Goal: Task Accomplishment & Management: Use online tool/utility

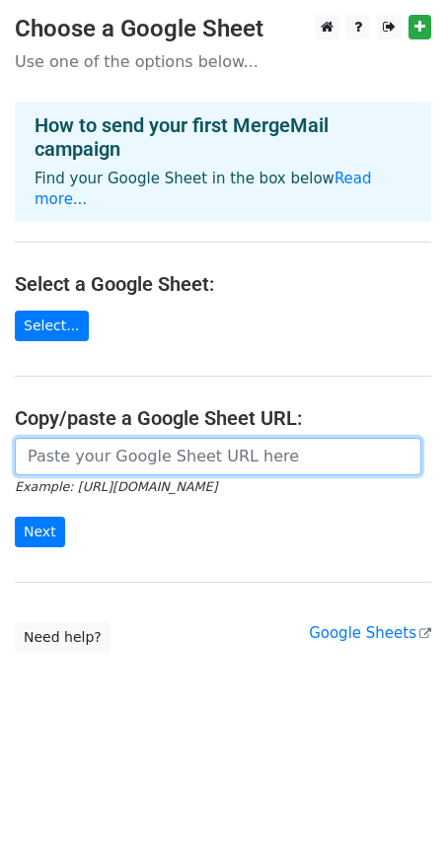
click at [172, 452] on input "url" at bounding box center [218, 456] width 406 height 37
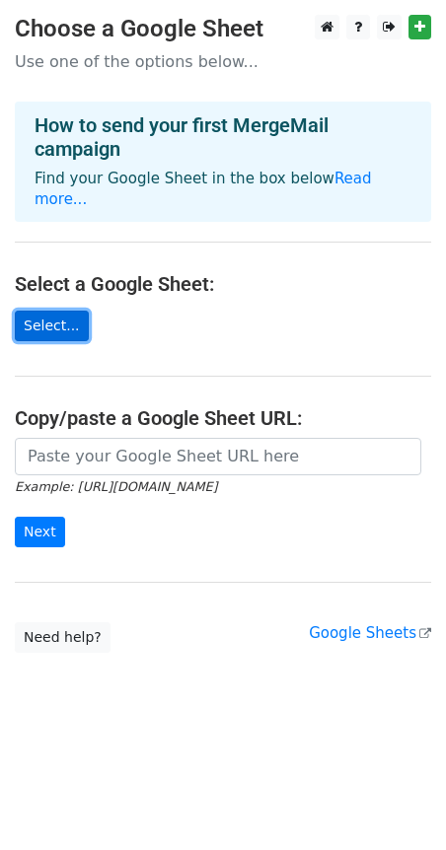
click at [66, 323] on link "Select..." at bounding box center [52, 326] width 74 height 31
click at [48, 331] on link "Select..." at bounding box center [52, 326] width 74 height 31
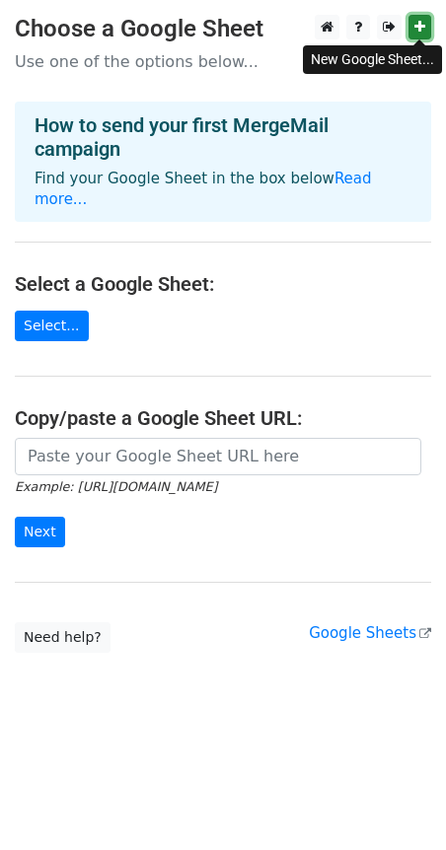
click at [423, 24] on icon at bounding box center [419, 27] width 11 height 14
click at [418, 26] on icon at bounding box center [419, 27] width 11 height 14
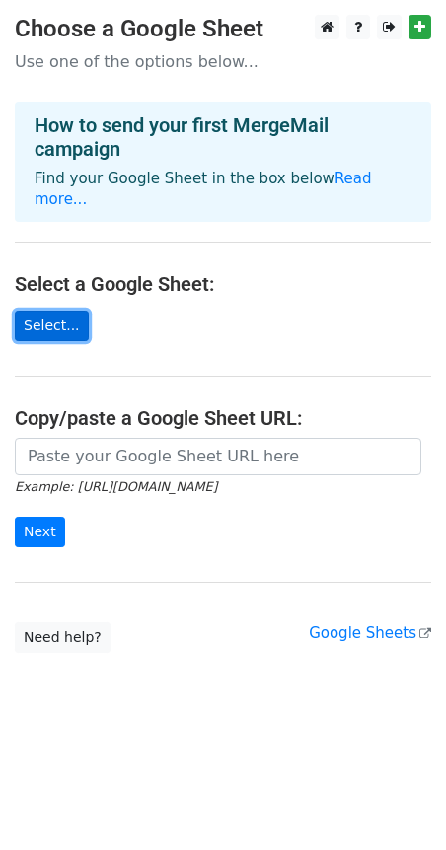
click at [67, 324] on link "Select..." at bounding box center [52, 326] width 74 height 31
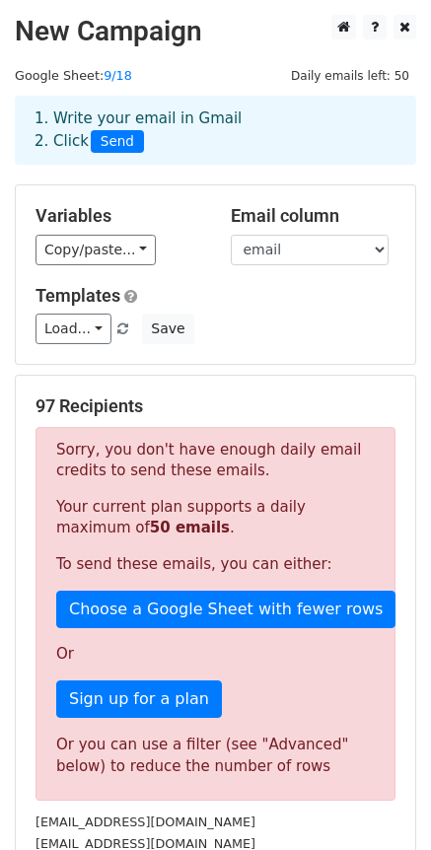
click at [224, 309] on div "Templates Load... No templates saved Save" at bounding box center [216, 315] width 390 height 60
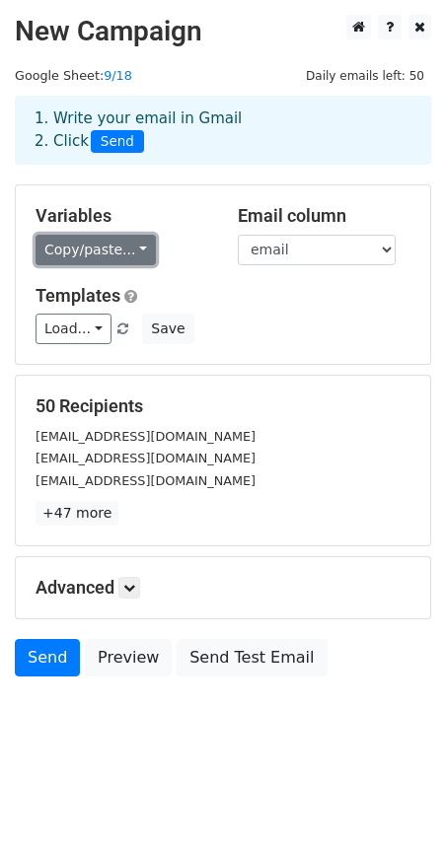
click at [135, 248] on link "Copy/paste..." at bounding box center [96, 250] width 120 height 31
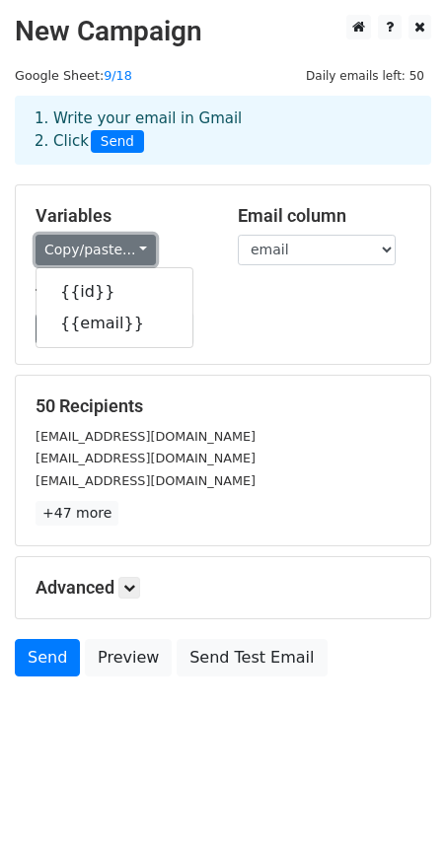
click at [133, 247] on link "Copy/paste..." at bounding box center [96, 250] width 120 height 31
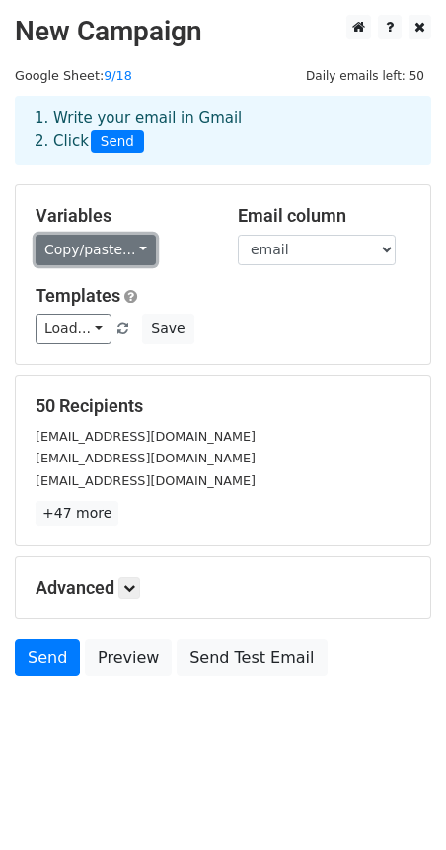
click at [133, 247] on link "Copy/paste..." at bounding box center [96, 250] width 120 height 31
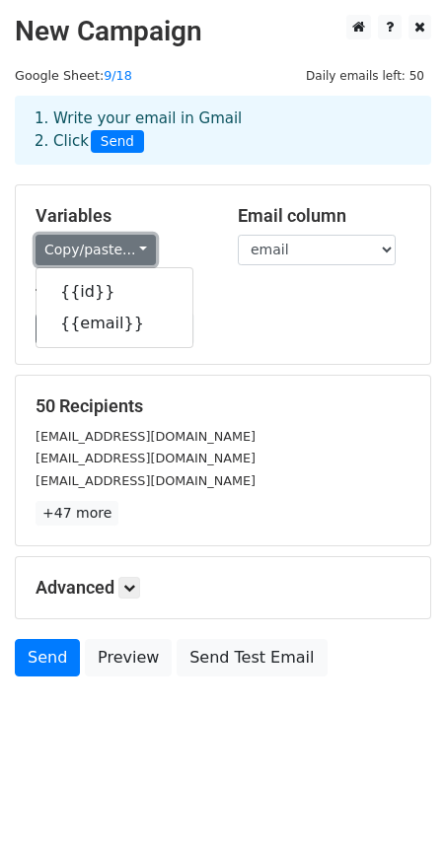
click at [133, 247] on link "Copy/paste..." at bounding box center [96, 250] width 120 height 31
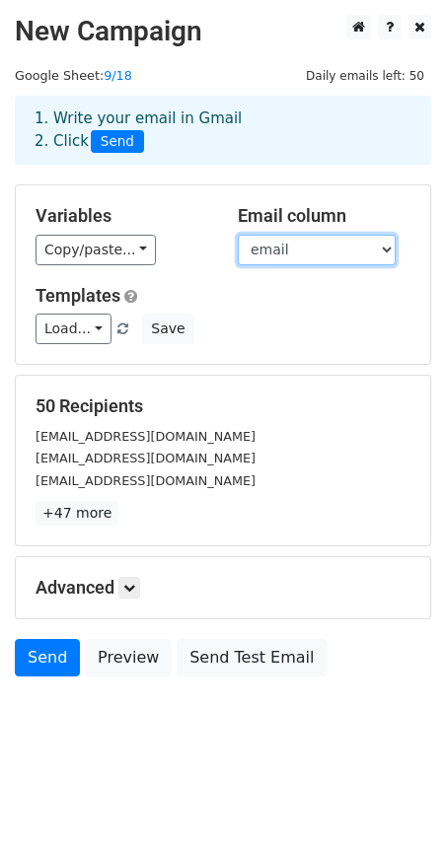
click at [305, 253] on select "id email" at bounding box center [317, 250] width 158 height 31
click at [320, 253] on select "id email" at bounding box center [317, 250] width 158 height 31
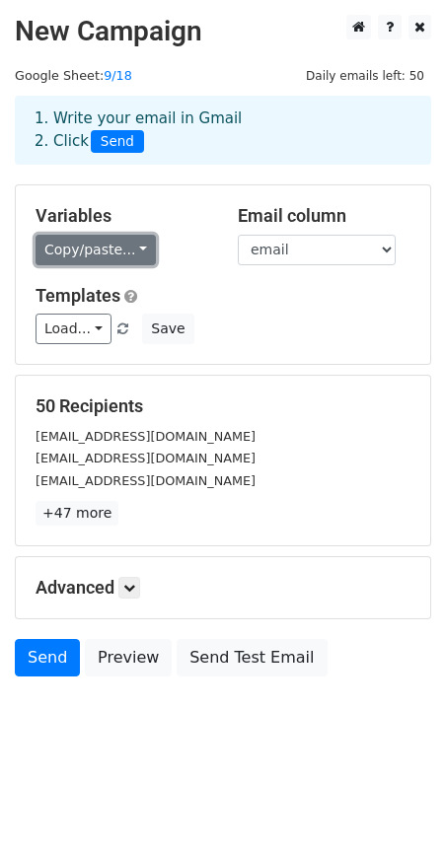
click at [120, 258] on link "Copy/paste..." at bounding box center [96, 250] width 120 height 31
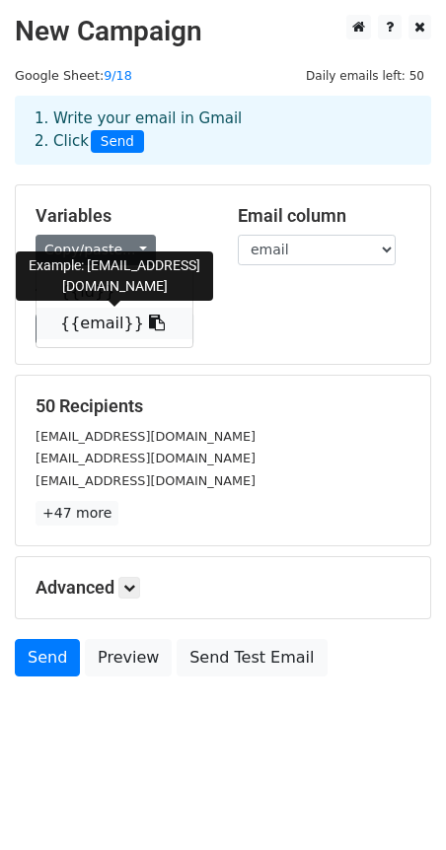
click at [88, 322] on link "{{email}}" at bounding box center [115, 324] width 156 height 32
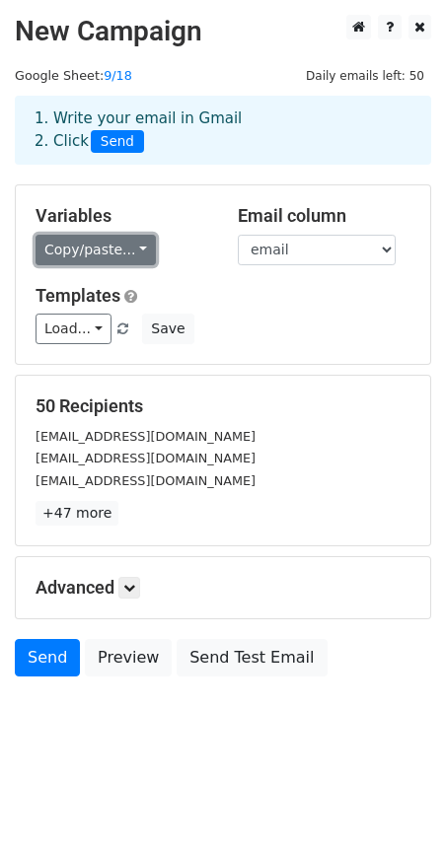
click at [127, 248] on link "Copy/paste..." at bounding box center [96, 250] width 120 height 31
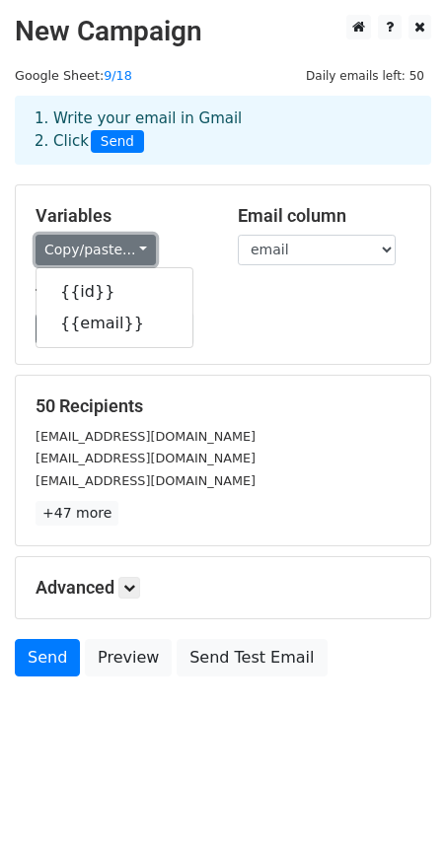
drag, startPoint x: 112, startPoint y: 249, endPoint x: 279, endPoint y: 250, distance: 166.7
click at [114, 249] on link "Copy/paste..." at bounding box center [96, 250] width 120 height 31
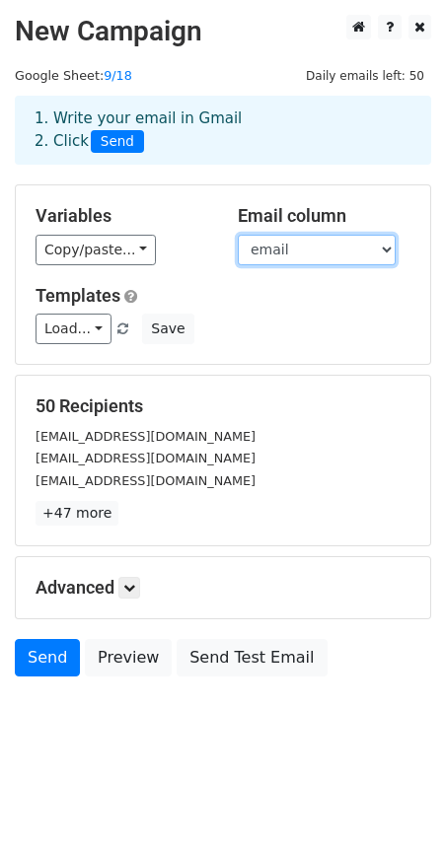
click at [300, 248] on select "id email" at bounding box center [317, 250] width 158 height 31
click at [301, 249] on select "id email" at bounding box center [317, 250] width 158 height 31
click at [238, 235] on select "id email" at bounding box center [317, 250] width 158 height 31
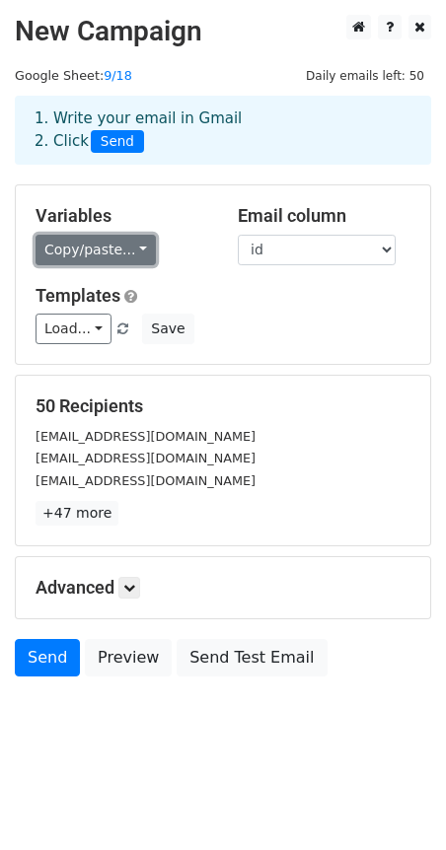
click at [80, 251] on link "Copy/paste..." at bounding box center [96, 250] width 120 height 31
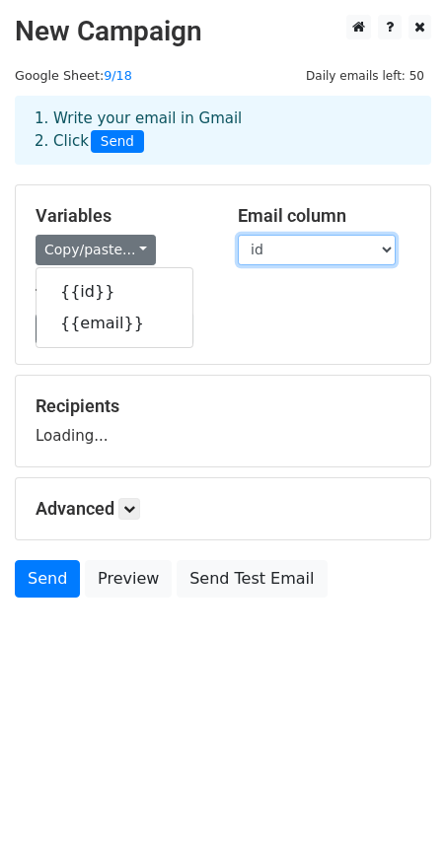
click at [297, 242] on select "id email" at bounding box center [317, 250] width 158 height 31
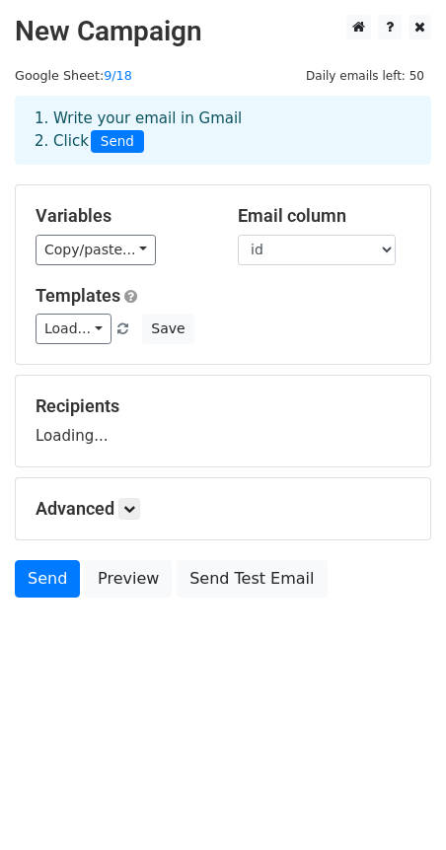
click at [283, 218] on h5 "Email column" at bounding box center [324, 216] width 173 height 22
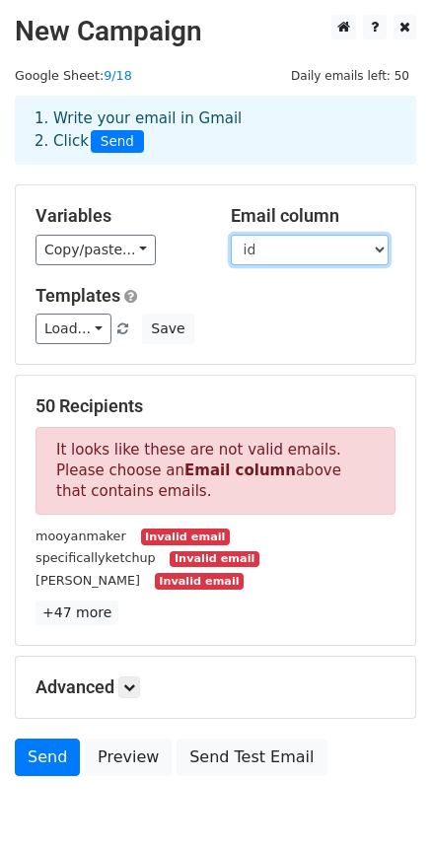
click at [310, 255] on select "id email" at bounding box center [310, 250] width 158 height 31
select select "email"
click at [231, 235] on select "id email" at bounding box center [310, 250] width 158 height 31
click at [305, 307] on div "Templates Load... No templates saved Save" at bounding box center [216, 315] width 390 height 60
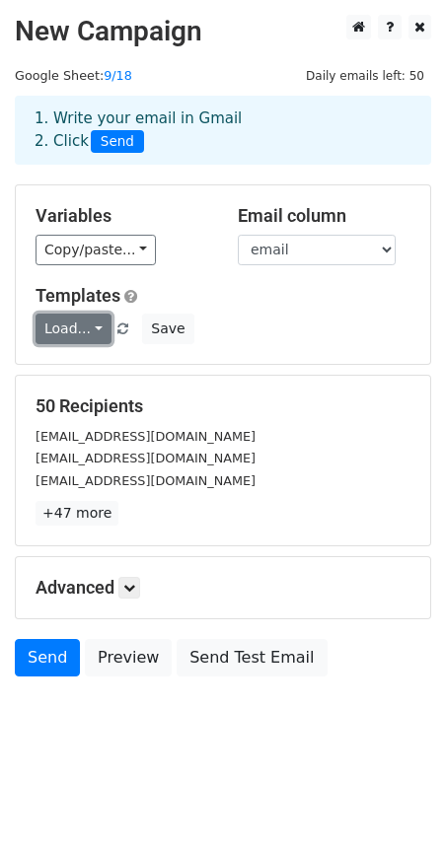
click at [76, 324] on link "Load..." at bounding box center [74, 329] width 76 height 31
click at [268, 314] on div "Load... No templates saved Save" at bounding box center [223, 329] width 405 height 31
click at [128, 584] on icon at bounding box center [129, 588] width 12 height 12
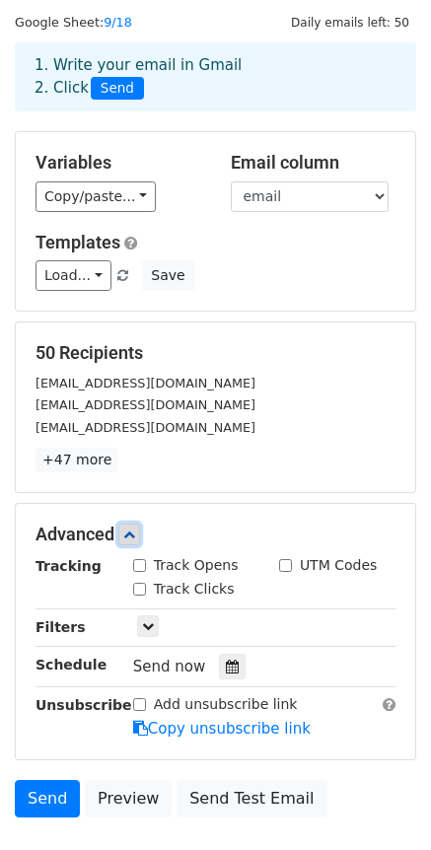
scroll to position [99, 0]
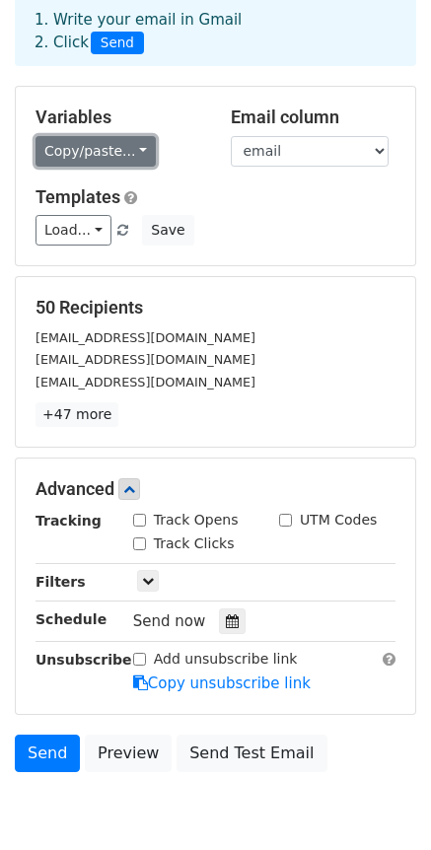
click at [110, 151] on link "Copy/paste..." at bounding box center [96, 151] width 120 height 31
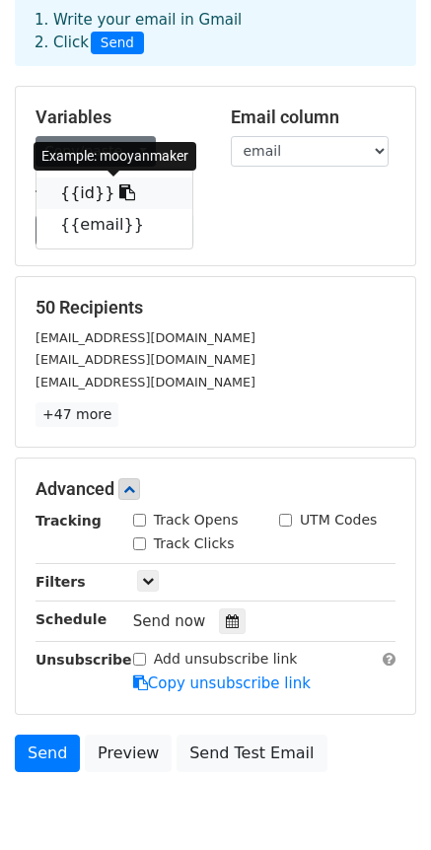
click at [85, 189] on link "{{id}}" at bounding box center [115, 194] width 156 height 32
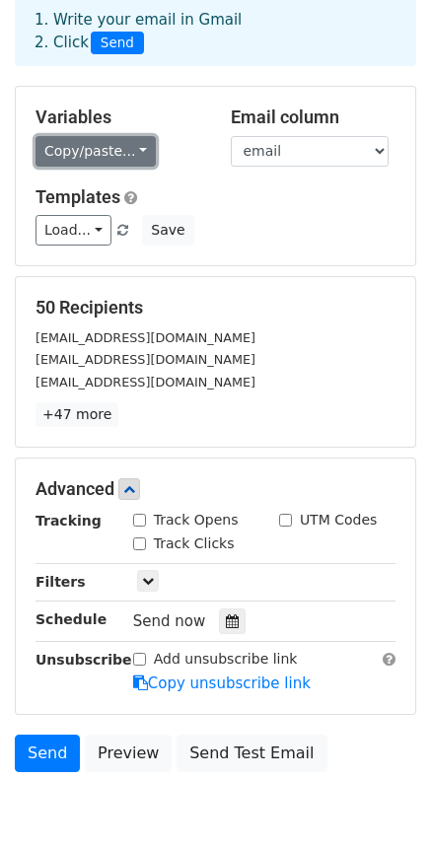
click at [97, 155] on link "Copy/paste..." at bounding box center [96, 151] width 120 height 31
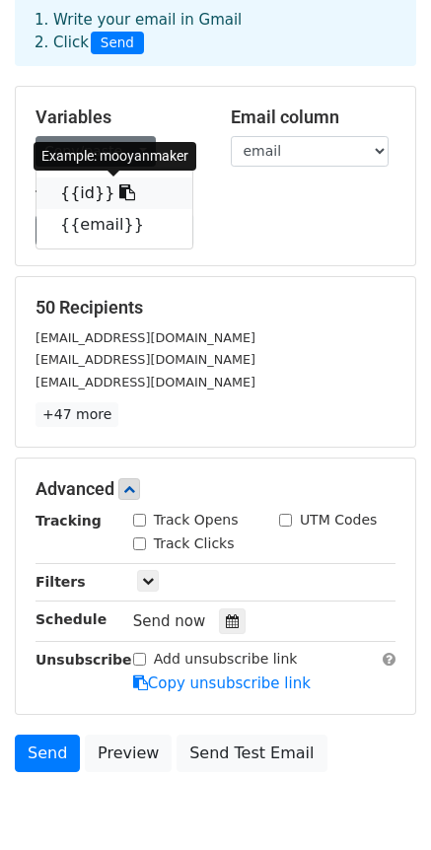
click at [76, 194] on link "{{id}}" at bounding box center [115, 194] width 156 height 32
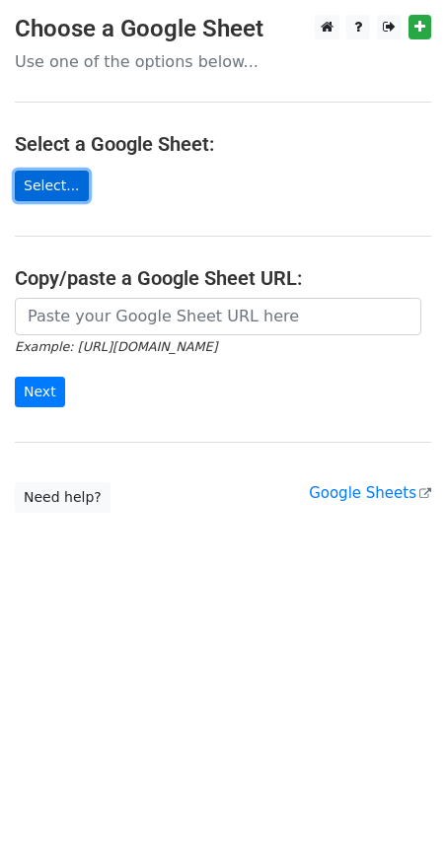
click at [64, 182] on link "Select..." at bounding box center [52, 186] width 74 height 31
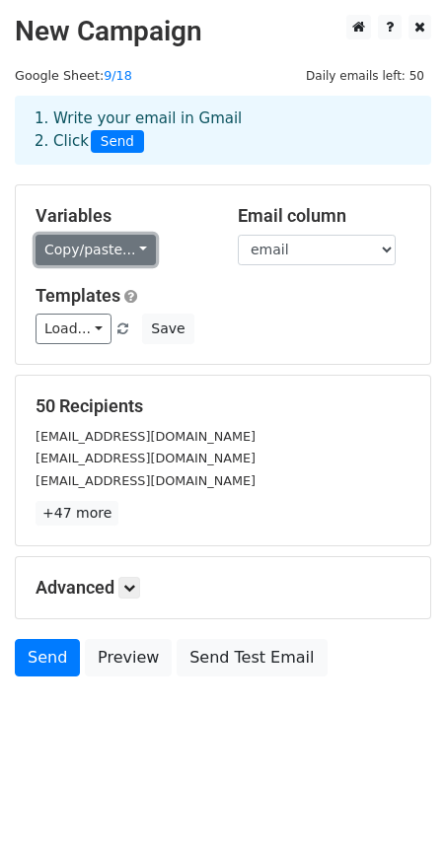
click at [105, 258] on link "Copy/paste..." at bounding box center [96, 250] width 120 height 31
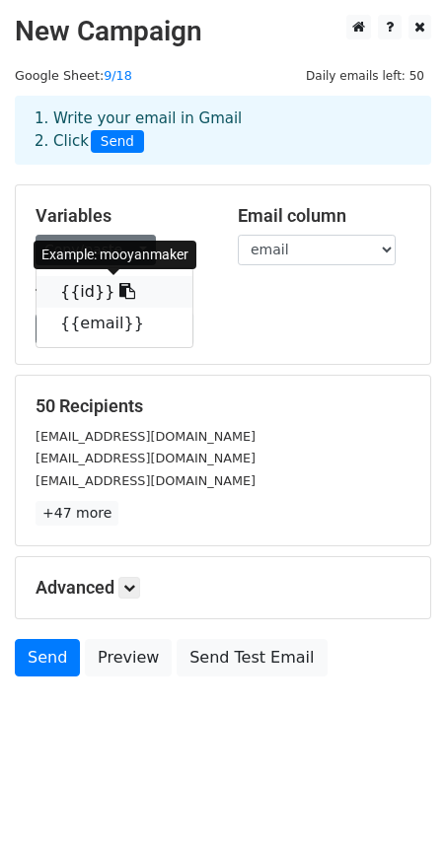
click at [119, 285] on icon at bounding box center [127, 291] width 16 height 16
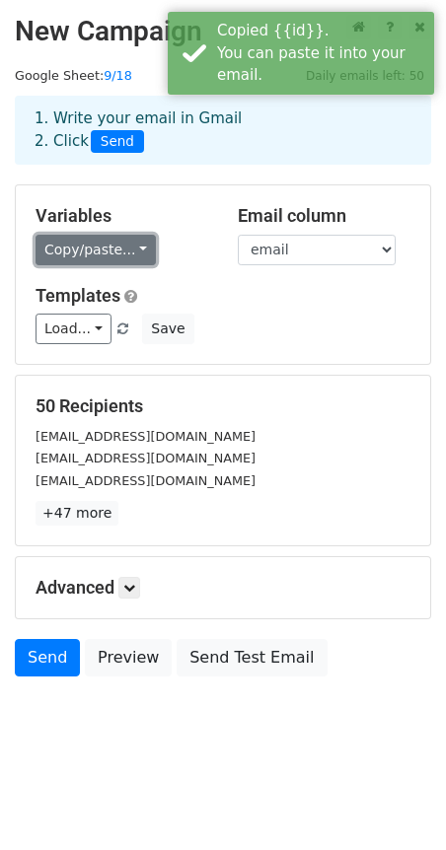
click at [97, 257] on link "Copy/paste..." at bounding box center [96, 250] width 120 height 31
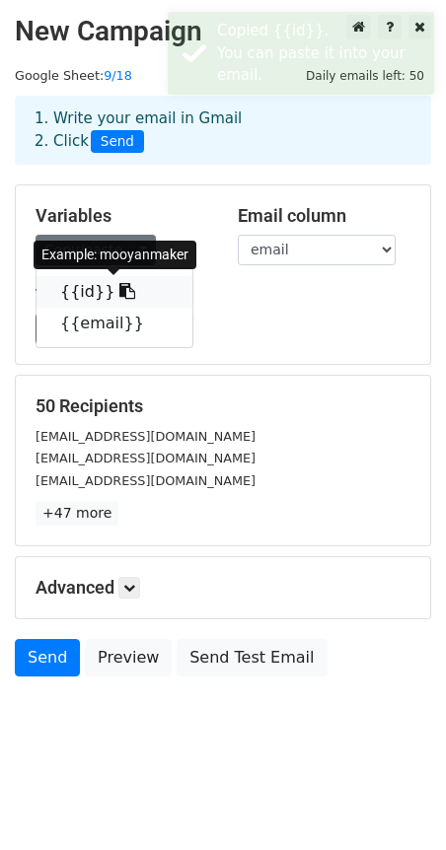
click at [96, 291] on link "{{id}}" at bounding box center [115, 292] width 156 height 32
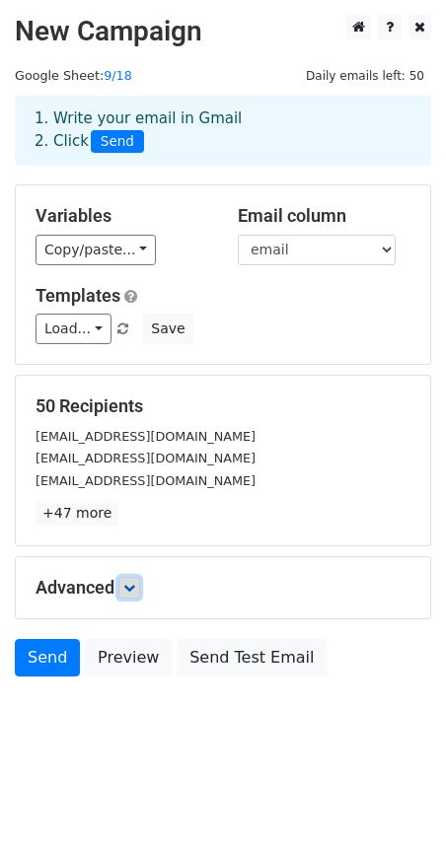
click at [131, 591] on icon at bounding box center [129, 588] width 12 height 12
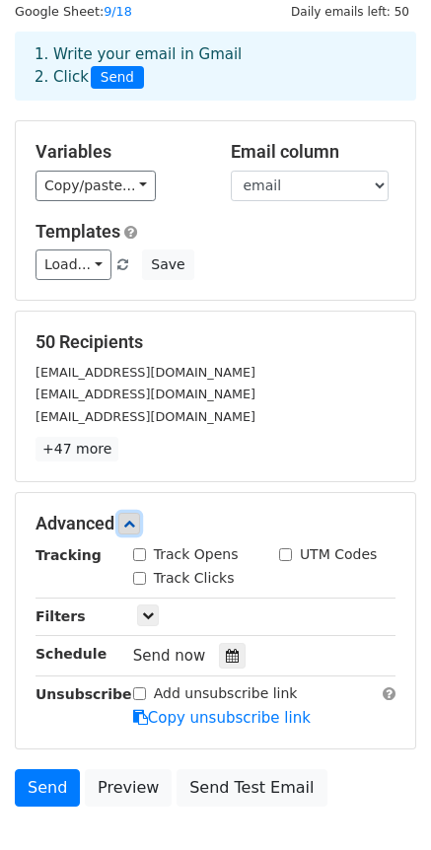
scroll to position [99, 0]
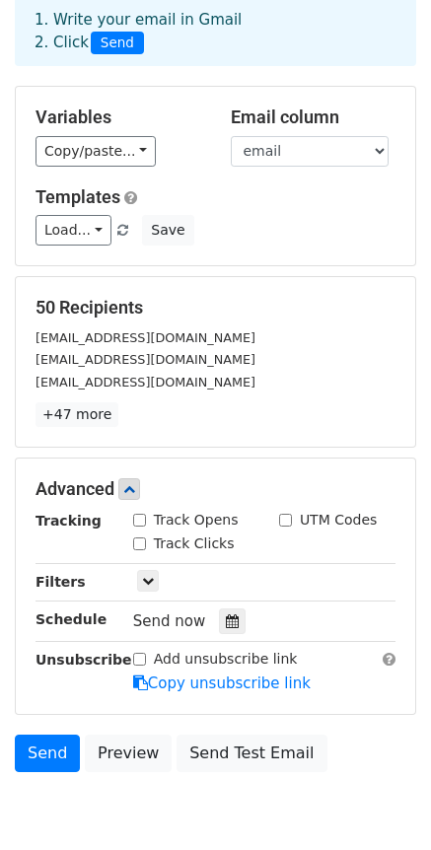
click at [148, 522] on div "Track Opens" at bounding box center [186, 520] width 106 height 21
click at [147, 523] on div "Track Opens" at bounding box center [186, 520] width 106 height 21
click at [140, 519] on input "Track Opens" at bounding box center [139, 520] width 13 height 13
checkbox input "true"
click at [144, 549] on input "Track Clicks" at bounding box center [139, 544] width 13 height 13
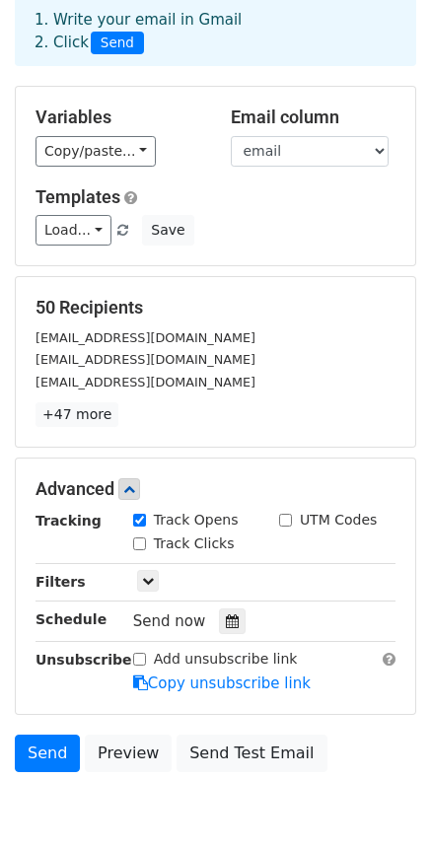
checkbox input "true"
click at [147, 579] on icon at bounding box center [148, 581] width 12 height 12
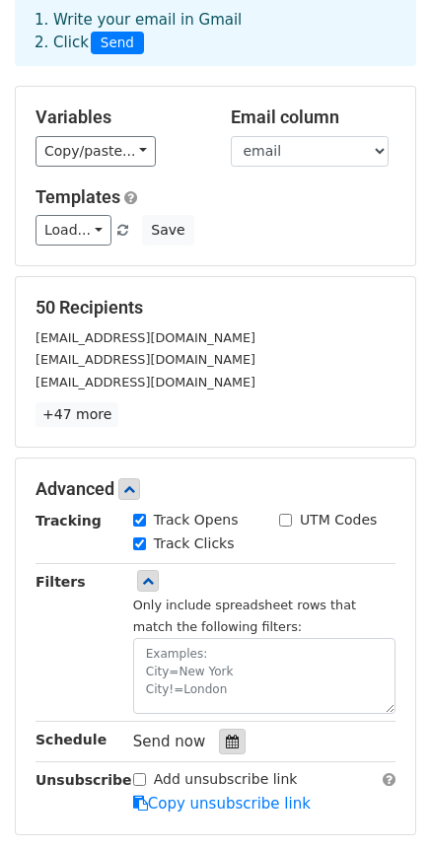
click at [227, 741] on icon at bounding box center [232, 742] width 13 height 14
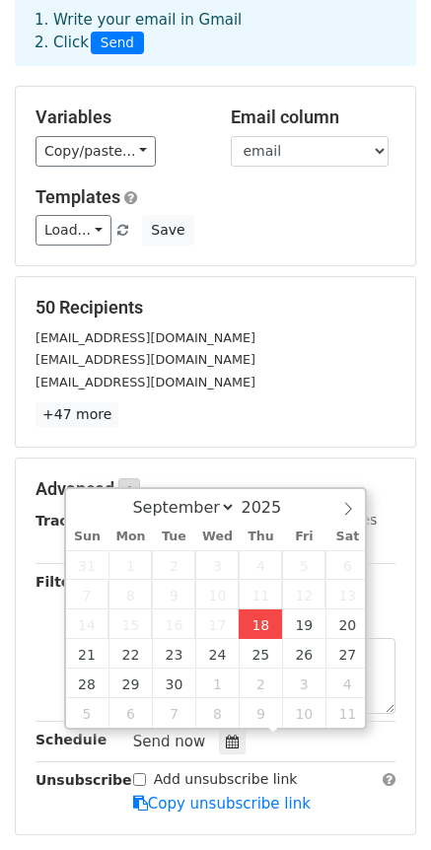
type input "2025-09-18 17:29"
type input "05"
type input "29"
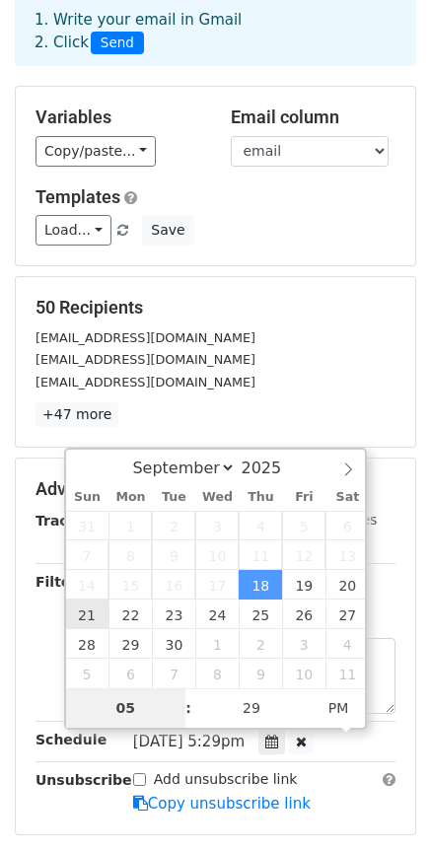
type input "2025-09-21 17:29"
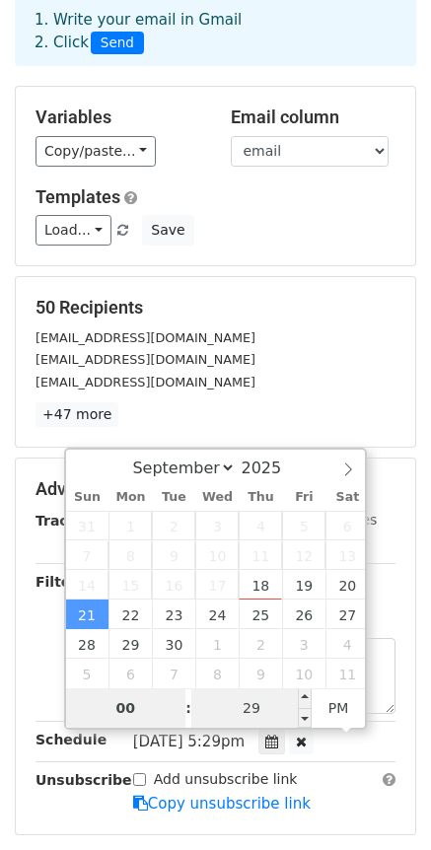
type input "00"
type input "2025-09-21 12:29"
type input "12"
click at [255, 714] on input "29" at bounding box center [251, 708] width 120 height 39
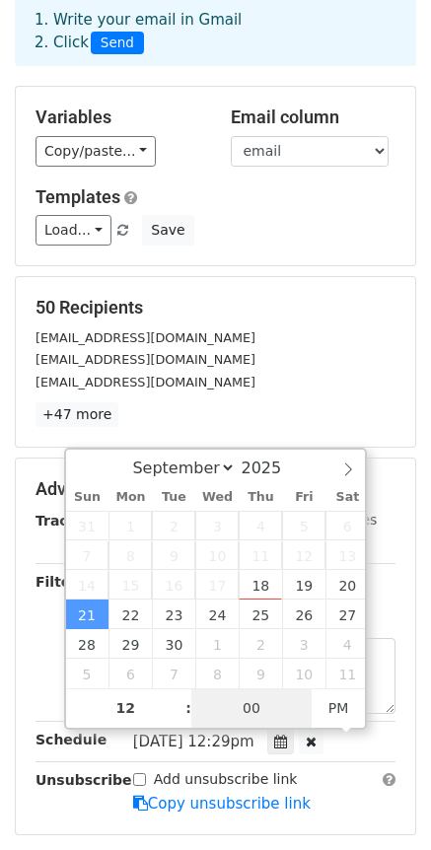
type input "00"
click at [322, 464] on div "September October November December 2025" at bounding box center [215, 467] width 225 height 34
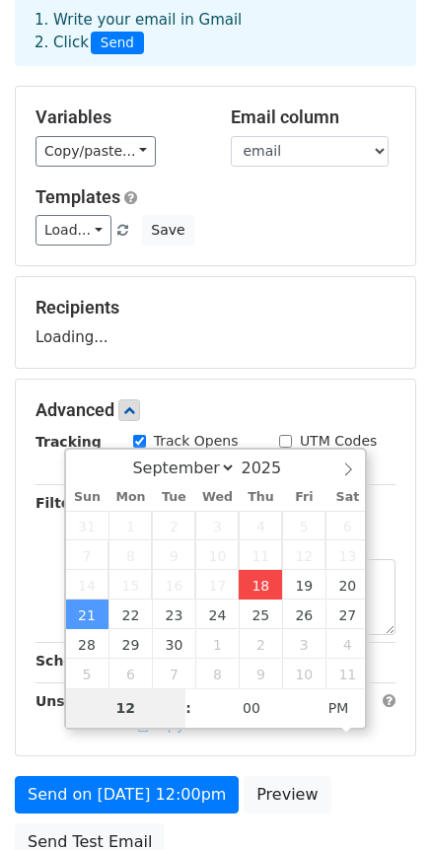
type input "2025-09-18 17:29"
type input "05"
type input "29"
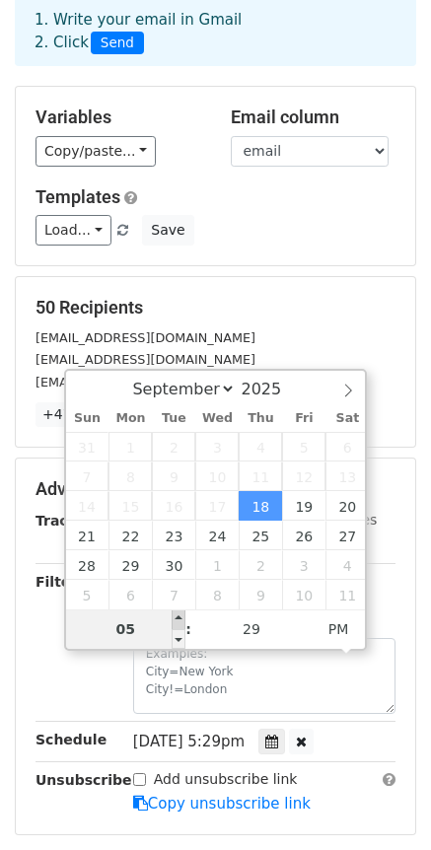
type input "2025-09-18 18:29"
type input "06"
click at [180, 620] on span at bounding box center [179, 620] width 14 height 20
type input "2025-09-18 19:29"
type input "07"
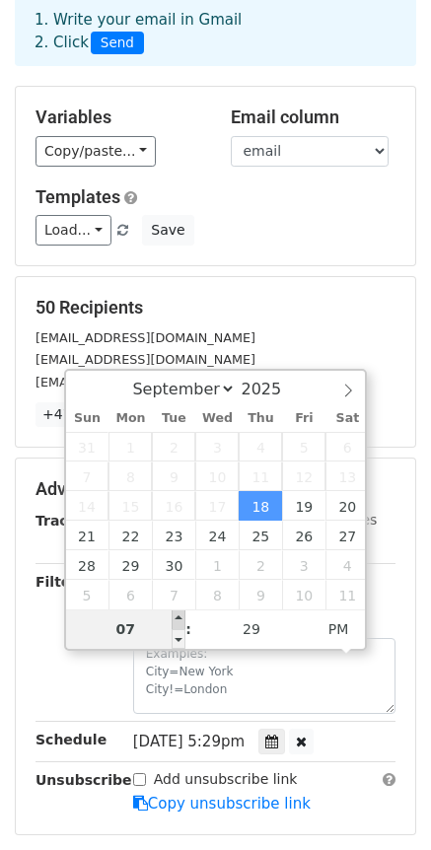
click at [178, 620] on span at bounding box center [179, 620] width 14 height 20
type input "2025-09-18 20:29"
type input "08"
click at [178, 620] on span at bounding box center [179, 620] width 14 height 20
type input "2025-09-18 19:29"
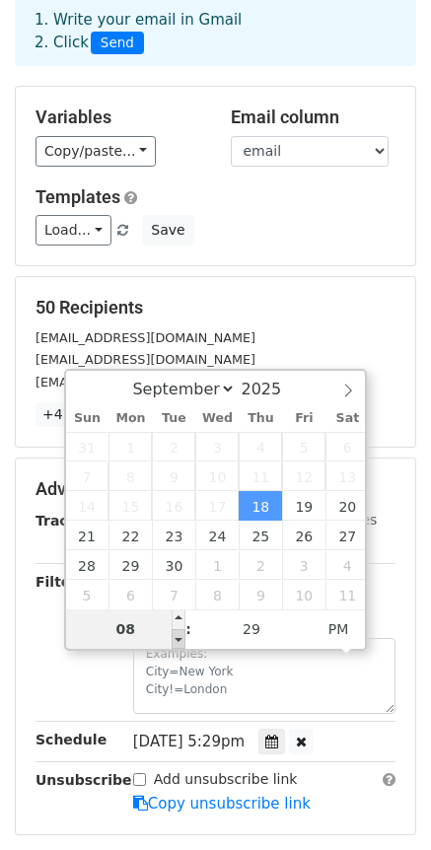
type input "07"
click at [178, 634] on span at bounding box center [179, 639] width 14 height 20
type input "2025-09-18 18:29"
type input "06"
click at [178, 634] on span at bounding box center [179, 639] width 14 height 20
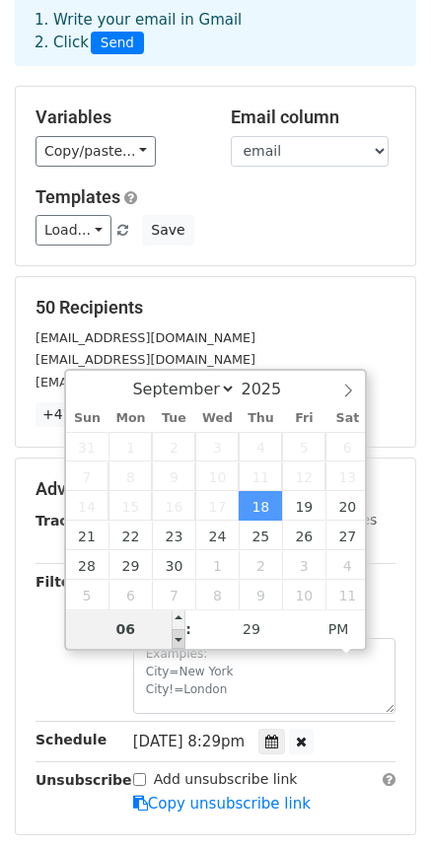
type input "2025-09-18 17:29"
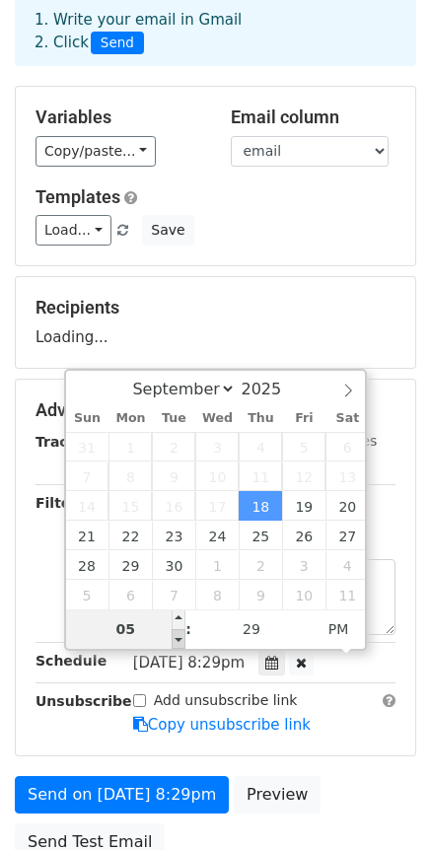
click at [178, 634] on span at bounding box center [179, 639] width 14 height 20
type input "05"
click at [177, 632] on span at bounding box center [179, 639] width 14 height 20
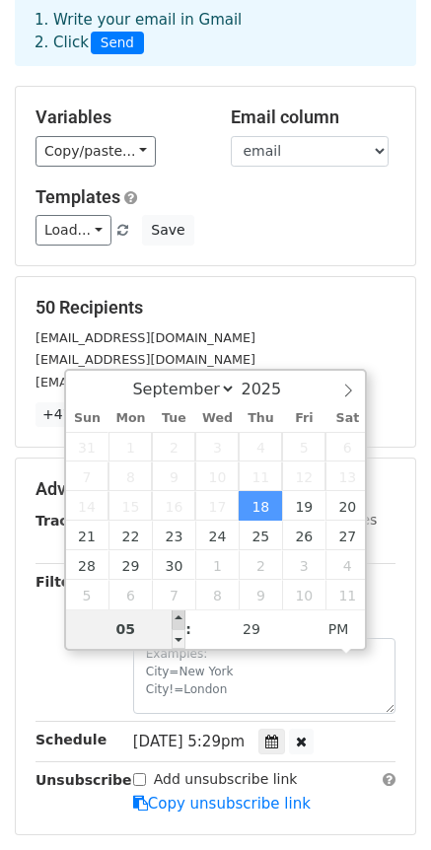
type input "2025-09-18 18:29"
type input "06"
click at [177, 620] on span at bounding box center [179, 620] width 14 height 20
type input "2025-09-18 19:29"
type input "07"
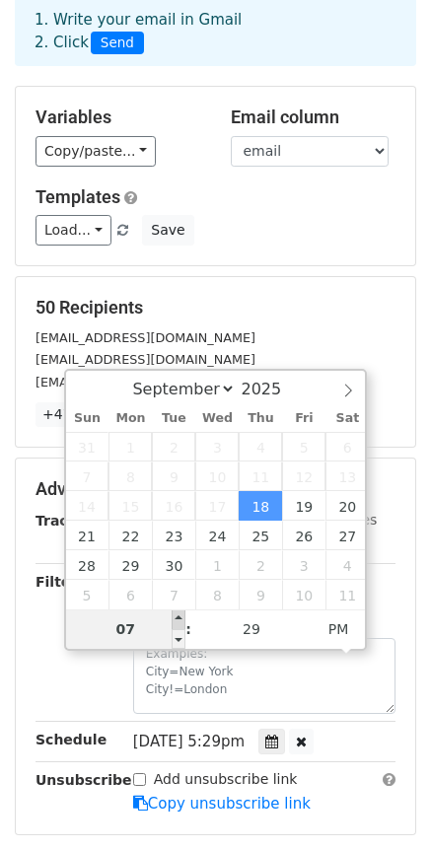
click at [177, 620] on span at bounding box center [179, 620] width 14 height 20
type input "2025-09-18 20:29"
type input "08"
click at [177, 620] on span at bounding box center [179, 620] width 14 height 20
type input "2025-09-18 21:29"
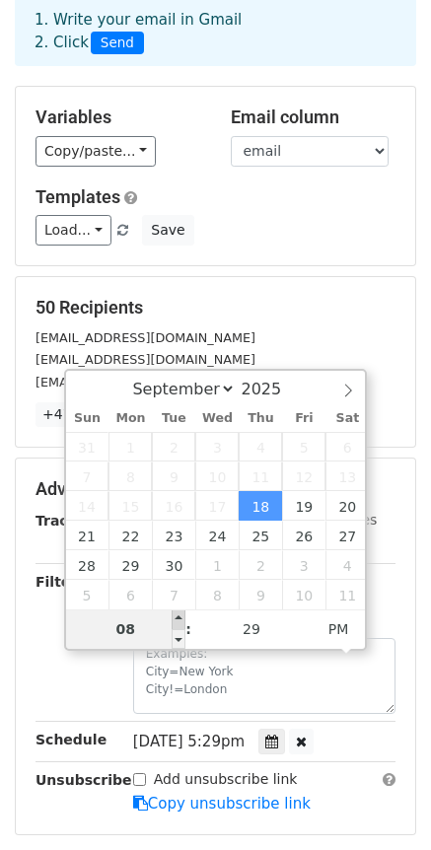
type input "09"
click at [177, 620] on span at bounding box center [179, 620] width 14 height 20
type input "2025-09-18 22:29"
type input "10"
click at [177, 620] on span at bounding box center [179, 620] width 14 height 20
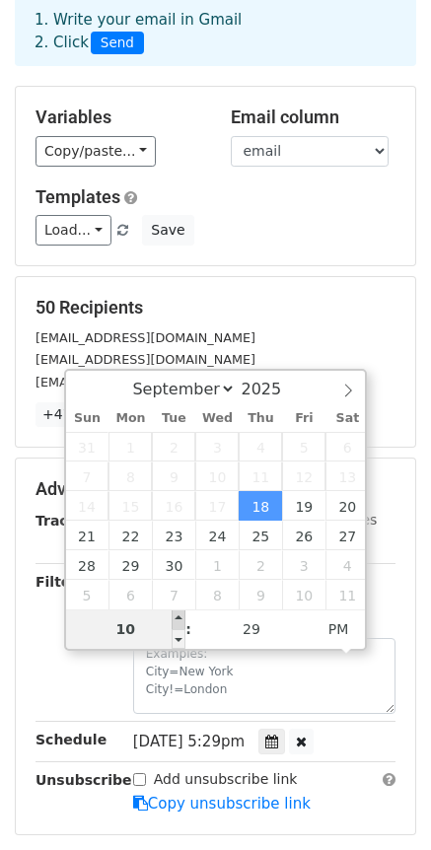
type input "2025-09-18 23:29"
type input "11"
click at [177, 620] on span at bounding box center [179, 620] width 14 height 20
type input "2025-09-18 17:29"
type input "05"
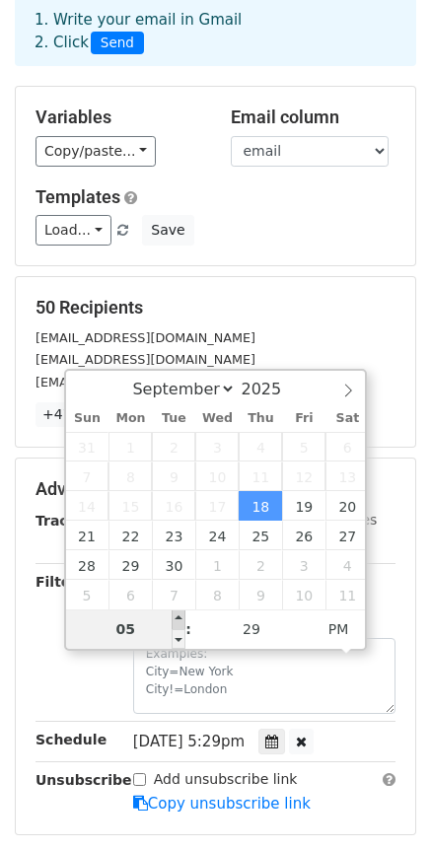
click at [177, 620] on span at bounding box center [179, 620] width 14 height 20
type input "2025-09-18 18:29"
type input "06"
click at [177, 620] on span at bounding box center [179, 620] width 14 height 20
type input "2025-09-18 19:29"
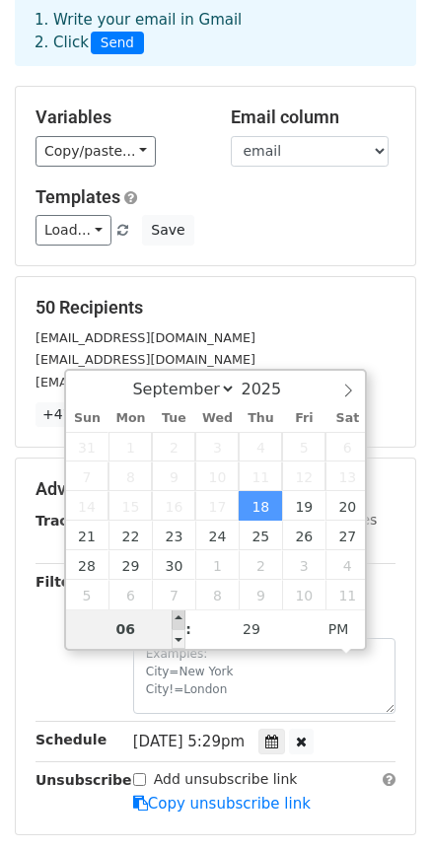
type input "07"
click at [177, 620] on span at bounding box center [179, 620] width 14 height 20
type input "2025-09-18 20:29"
type input "08"
click at [177, 620] on span at bounding box center [179, 620] width 14 height 20
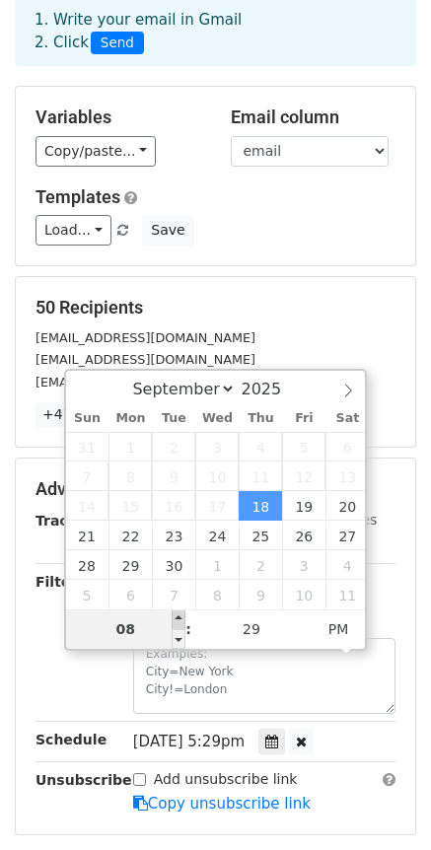
type input "2025-09-18 21:29"
type input "09"
click at [177, 620] on span at bounding box center [179, 620] width 14 height 20
type input "2025-09-18 22:29"
type input "10"
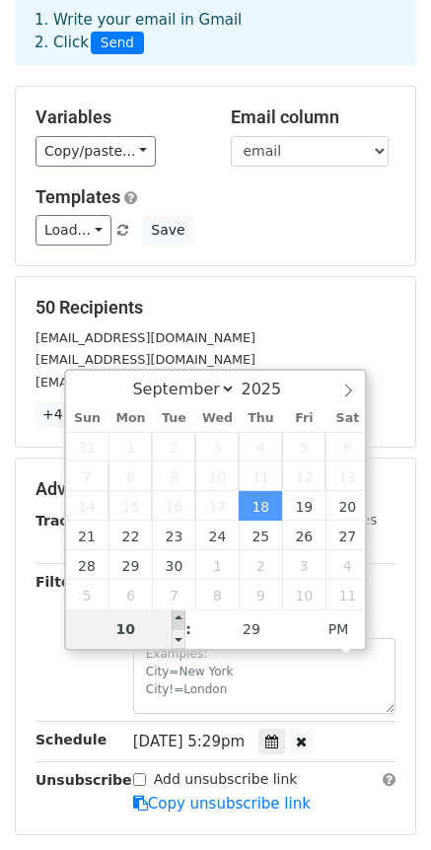
click at [177, 620] on span at bounding box center [179, 620] width 14 height 20
type input "2025-09-18 23:29"
type input "11"
click at [177, 620] on span at bounding box center [179, 620] width 14 height 20
type input "2025-09-18 17:29"
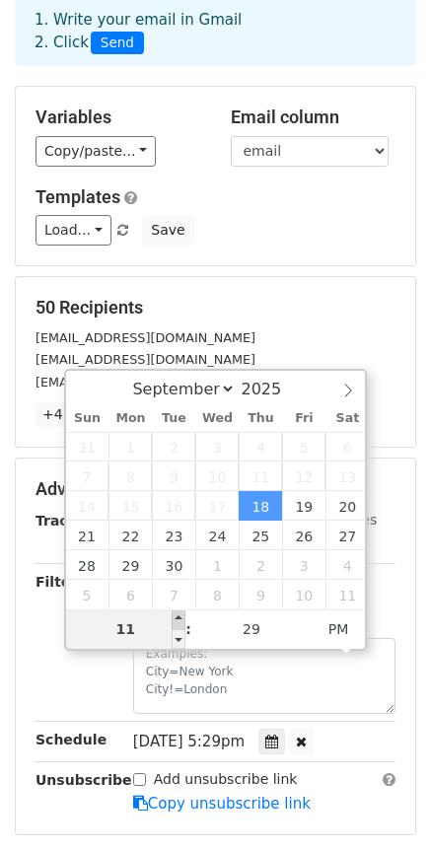
type input "05"
click at [177, 620] on span at bounding box center [179, 620] width 14 height 20
type input "2025-09-18 18:29"
type input "06"
click at [177, 620] on span at bounding box center [179, 620] width 14 height 20
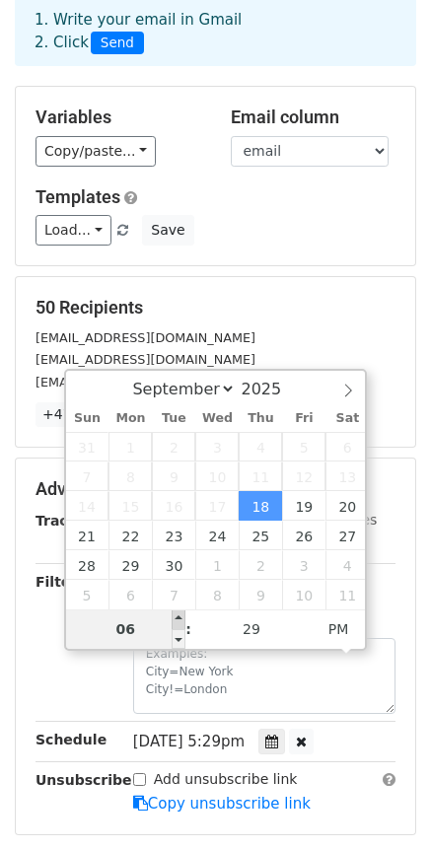
type input "2025-09-18 19:29"
type input "07"
click at [177, 620] on span at bounding box center [179, 620] width 14 height 20
type input "2025-09-18 20:29"
type input "08"
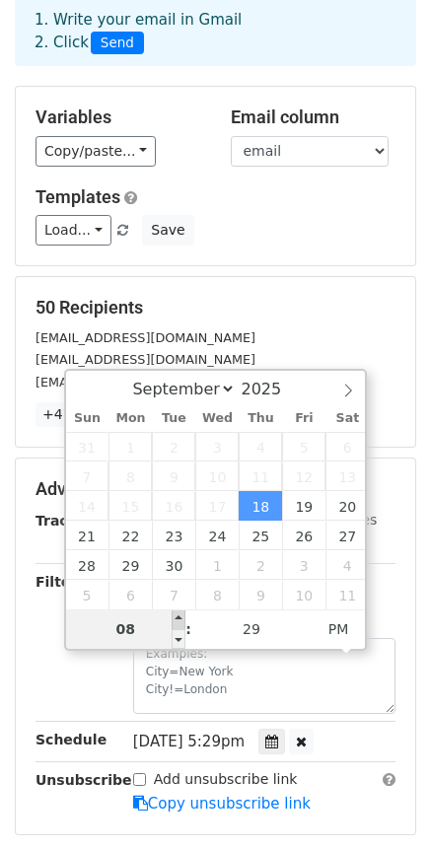
click at [177, 620] on span at bounding box center [179, 620] width 14 height 20
type input "2025-09-18 21:29"
type input "09"
click at [177, 620] on span at bounding box center [179, 620] width 14 height 20
type input "2025-09-18 22:29"
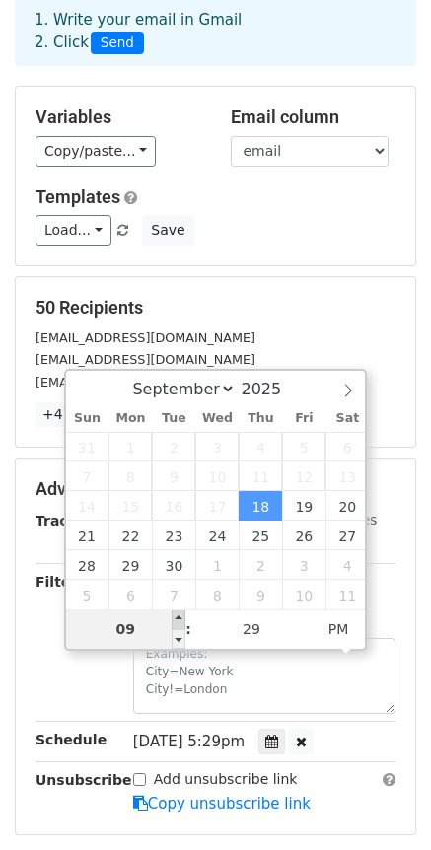
type input "10"
click at [177, 620] on span at bounding box center [179, 620] width 14 height 20
type input "2025-09-18 23:29"
type input "11"
click at [177, 620] on span at bounding box center [179, 620] width 14 height 20
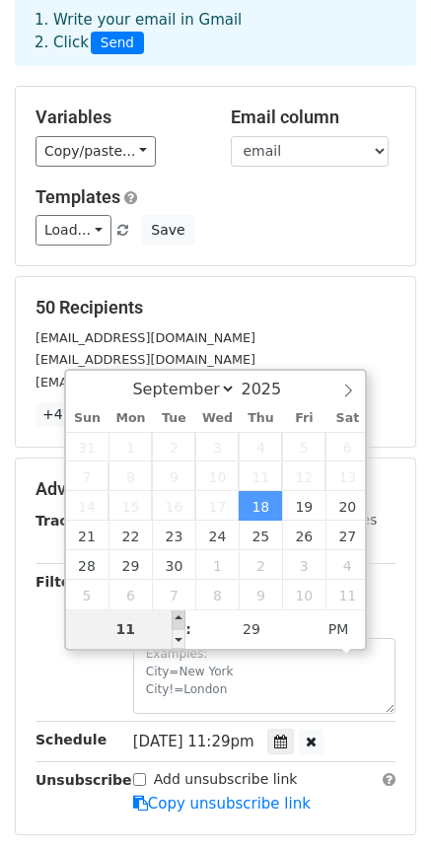
type input "2025-09-18 17:29"
type input "05"
click at [177, 620] on span at bounding box center [179, 620] width 14 height 20
click at [146, 628] on input "05" at bounding box center [126, 629] width 120 height 39
type input "2025-09-18 18:29"
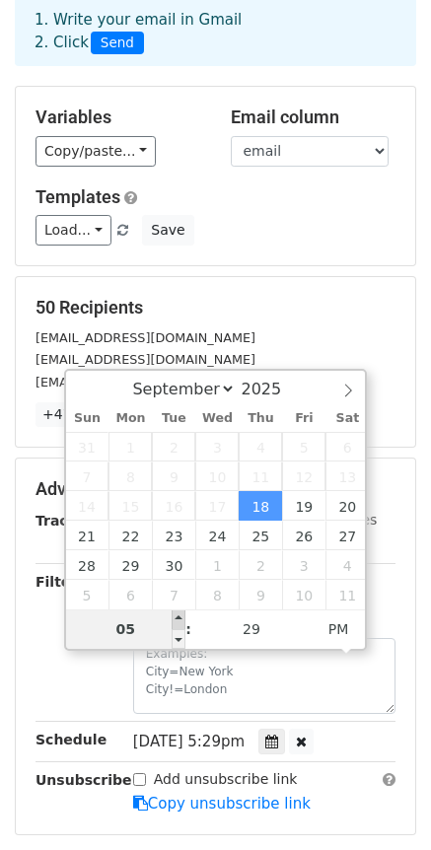
type input "06"
click at [179, 615] on span at bounding box center [179, 620] width 14 height 20
type input "2025-09-18 19:29"
type input "07"
click at [179, 615] on span at bounding box center [179, 620] width 14 height 20
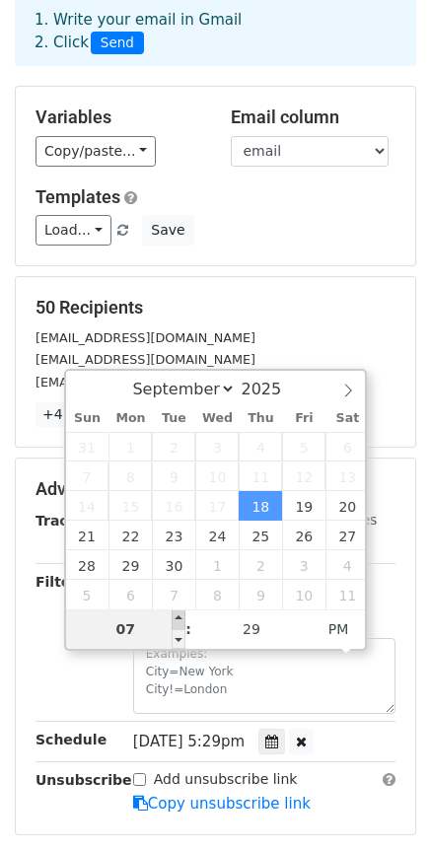
type input "2025-09-18 20:29"
type input "08"
click at [179, 616] on span at bounding box center [179, 620] width 14 height 20
type input "2025-09-18 21:29"
type input "09"
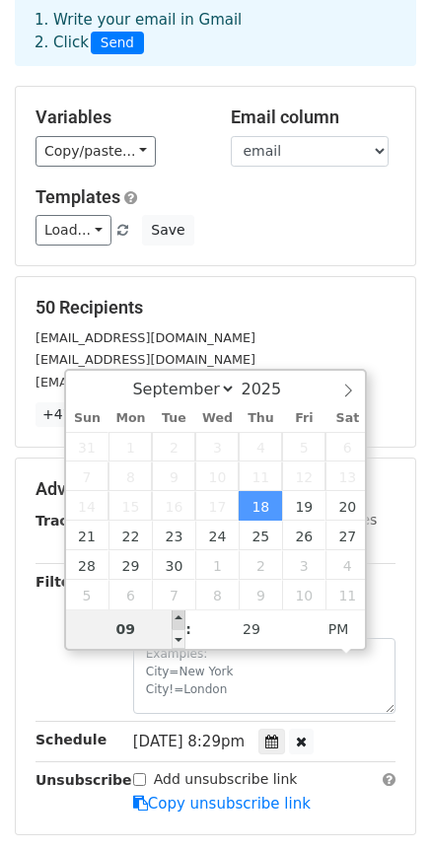
click at [182, 618] on span at bounding box center [179, 620] width 14 height 20
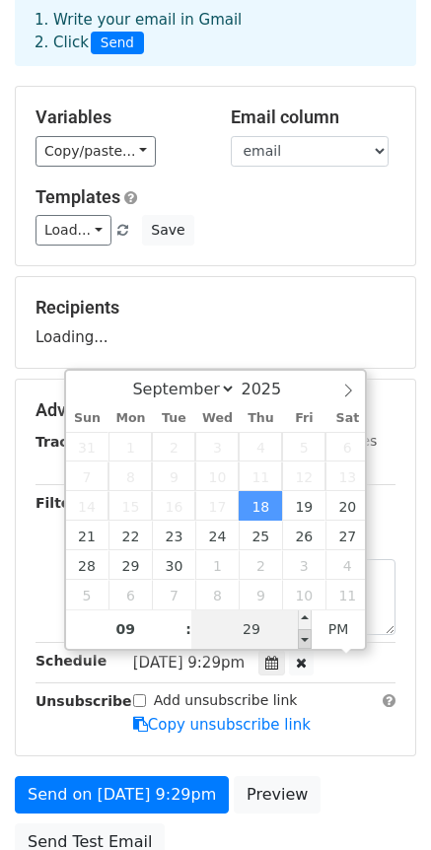
type input "2025-09-18 21:24"
type input "24"
click at [303, 632] on span at bounding box center [305, 639] width 14 height 20
type input "2025-09-18 21:19"
type input "19"
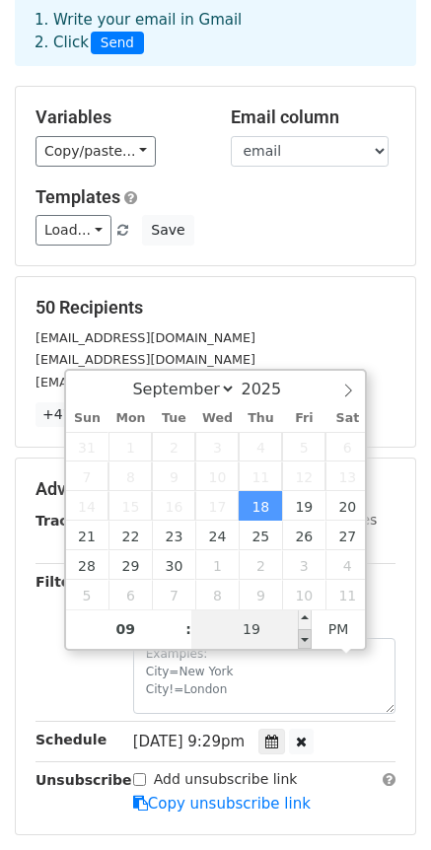
click at [303, 632] on span at bounding box center [305, 639] width 14 height 20
type input "2025-09-18 21:14"
type input "14"
click at [303, 632] on span at bounding box center [305, 639] width 14 height 20
type input "2025-09-18 21:09"
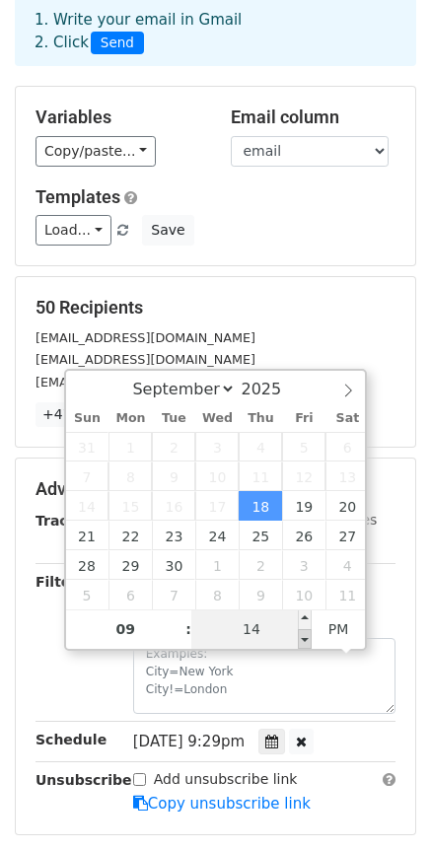
type input "09"
click at [303, 632] on span at bounding box center [305, 639] width 14 height 20
type input "2025-09-18 21:04"
type input "04"
click at [303, 632] on span at bounding box center [305, 639] width 14 height 20
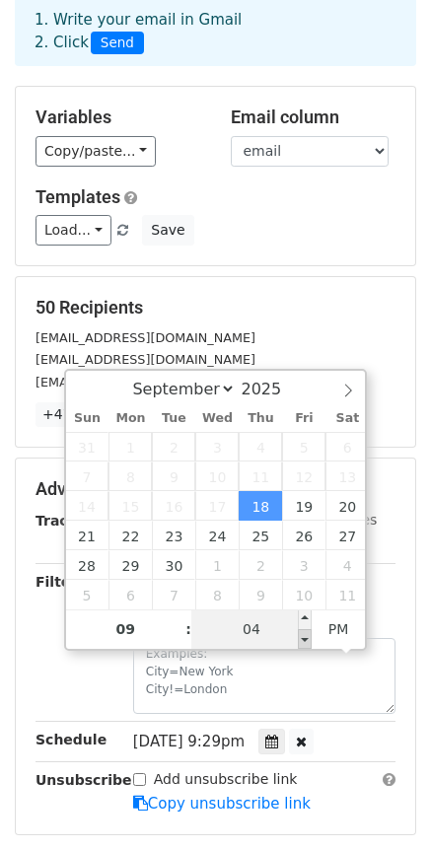
type input "2025-09-18 20:59"
type input "08"
type input "59"
click at [303, 632] on span at bounding box center [305, 639] width 14 height 20
type input "2025-09-18 20:54"
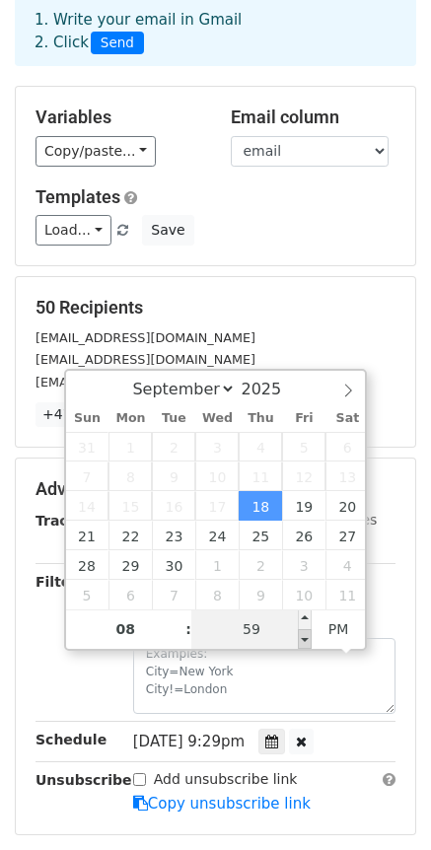
type input "54"
click at [303, 632] on span at bounding box center [305, 639] width 14 height 20
type input "2025-09-18 20:49"
type input "49"
click at [304, 632] on span at bounding box center [305, 639] width 14 height 20
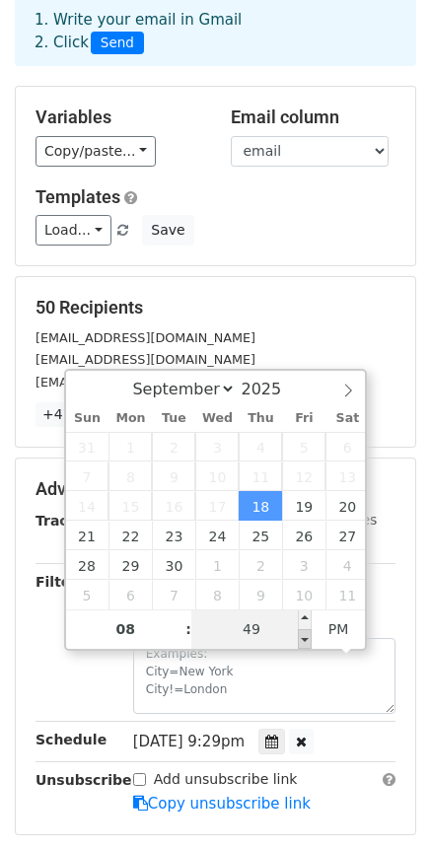
type input "2025-09-18 20:44"
type input "44"
click at [304, 632] on span at bounding box center [305, 639] width 14 height 20
type input "2025-09-18 20:39"
type input "39"
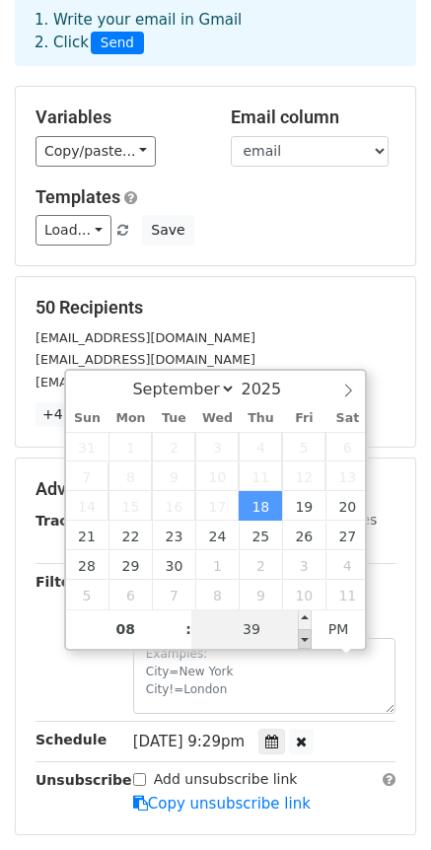
click at [304, 632] on span at bounding box center [305, 639] width 14 height 20
type input "2025-09-18 20:44"
type input "44"
click at [305, 616] on span at bounding box center [305, 620] width 14 height 20
type input "2025-09-18 20:49"
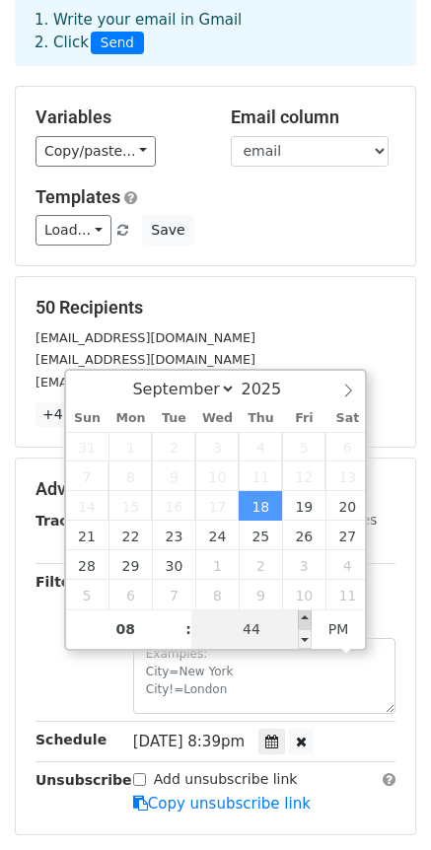
type input "49"
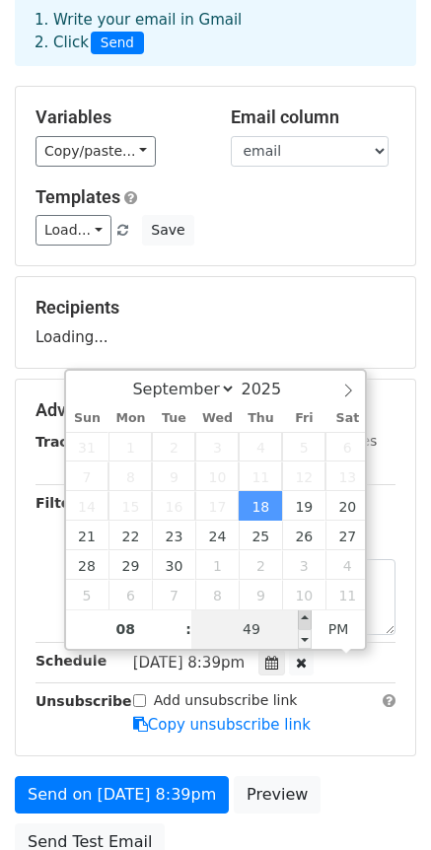
click at [305, 616] on span at bounding box center [305, 620] width 14 height 20
type input "2025-09-18 20:54"
type input "54"
click at [305, 616] on span at bounding box center [305, 620] width 14 height 20
type input "2025-09-18 20:59"
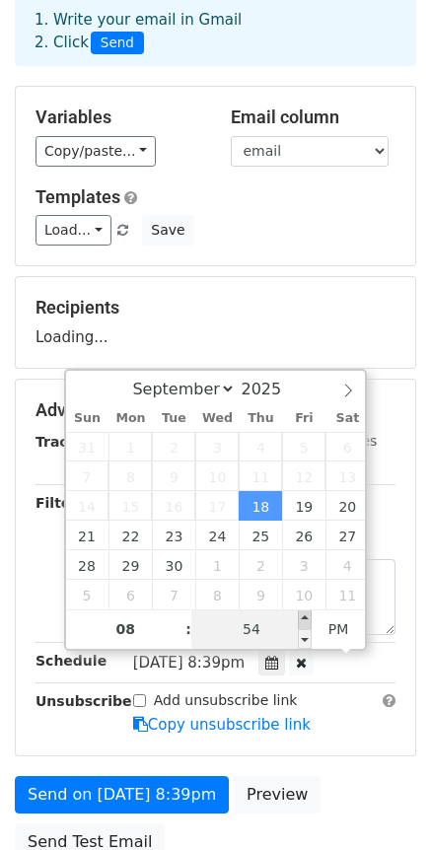
type input "59"
click at [305, 616] on span at bounding box center [305, 620] width 14 height 20
type input "2025-09-18 21:00"
type input "09"
type input "00"
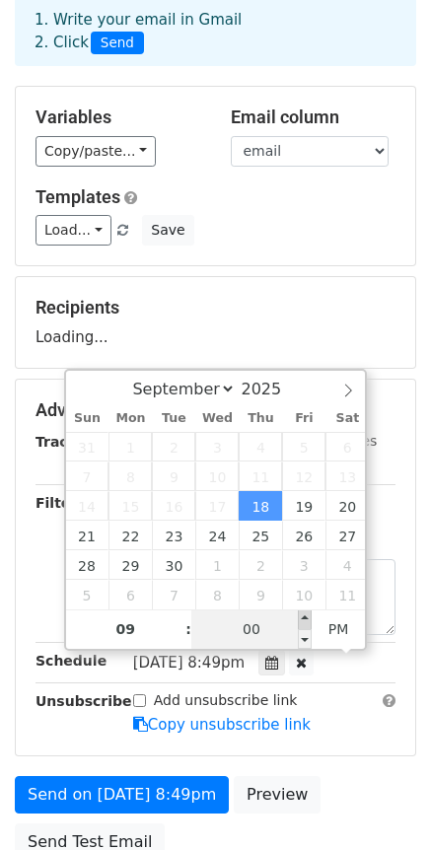
click at [305, 616] on span at bounding box center [305, 620] width 14 height 20
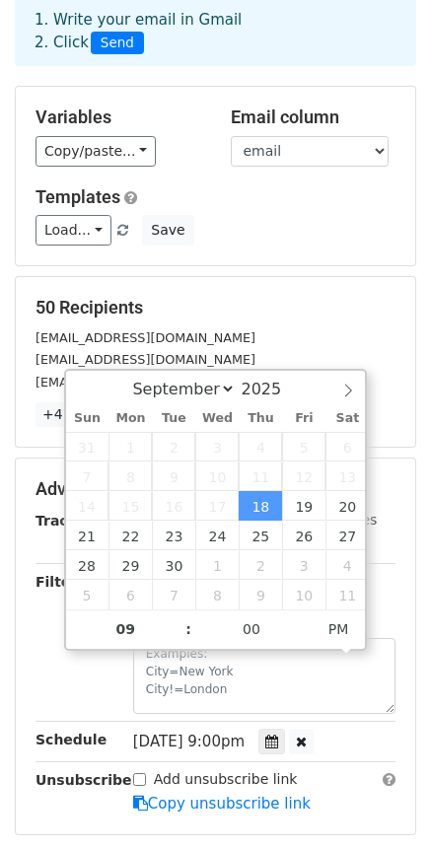
click at [366, 746] on div "Thu, Sep 18, 9:00pm 2025-09-18 21:00" at bounding box center [264, 742] width 292 height 27
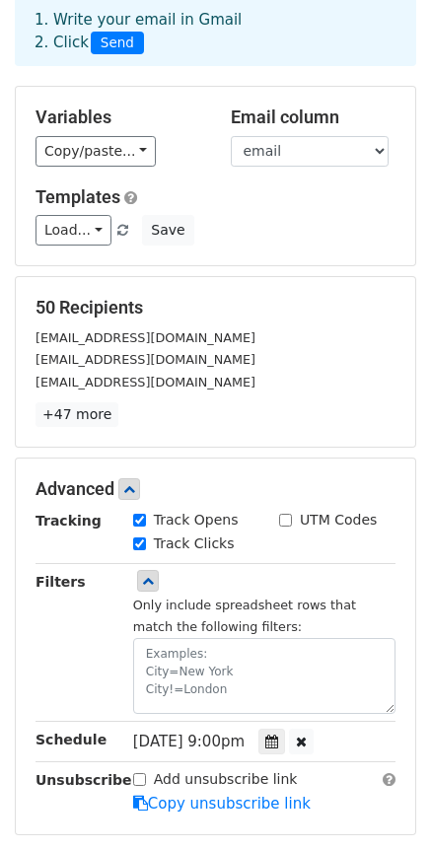
click at [139, 780] on input "Add unsubscribe link" at bounding box center [139, 779] width 13 height 13
click at [138, 780] on input "Add unsubscribe link" at bounding box center [139, 779] width 13 height 13
checkbox input "false"
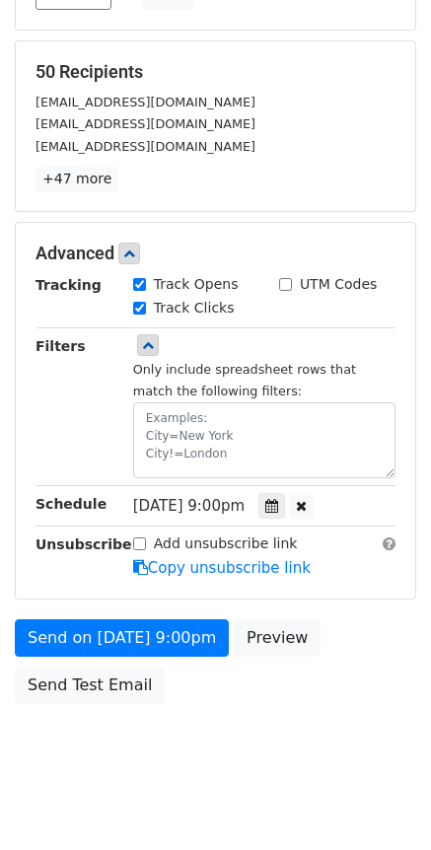
scroll to position [356, 0]
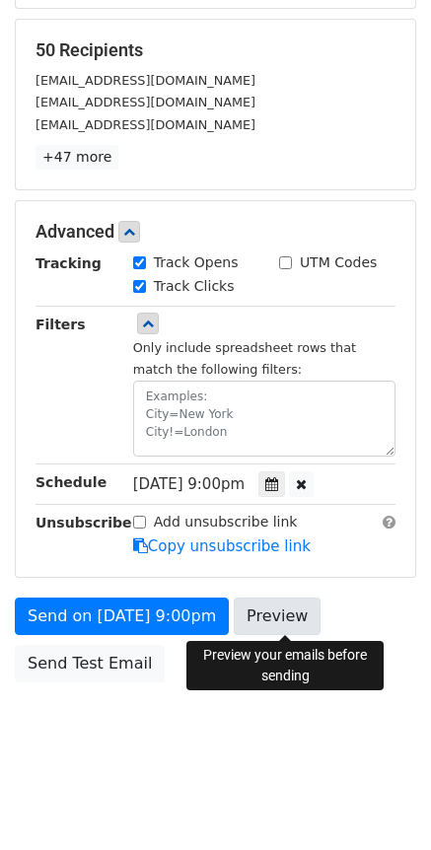
click at [273, 630] on link "Preview" at bounding box center [277, 616] width 87 height 37
click at [270, 616] on link "Preview" at bounding box center [277, 616] width 87 height 37
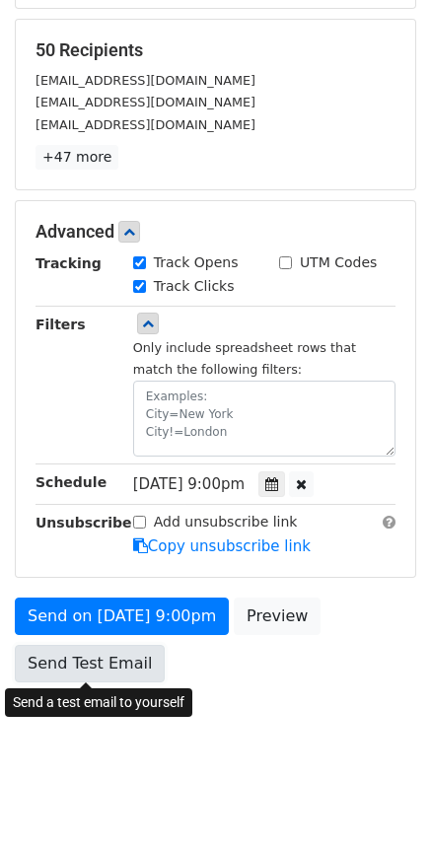
click at [124, 676] on link "Send Test Email" at bounding box center [90, 663] width 150 height 37
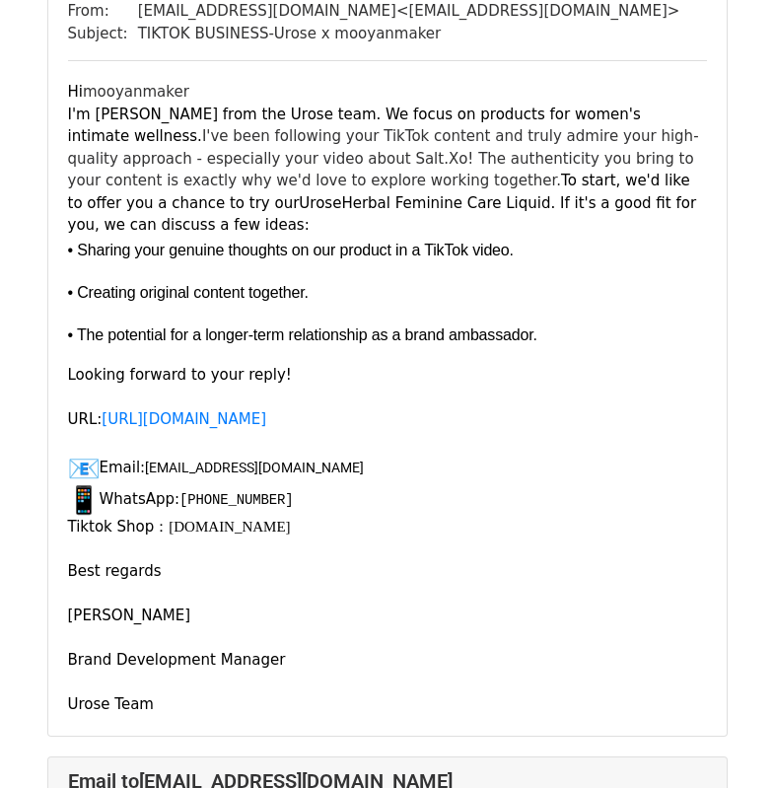
scroll to position [197, 0]
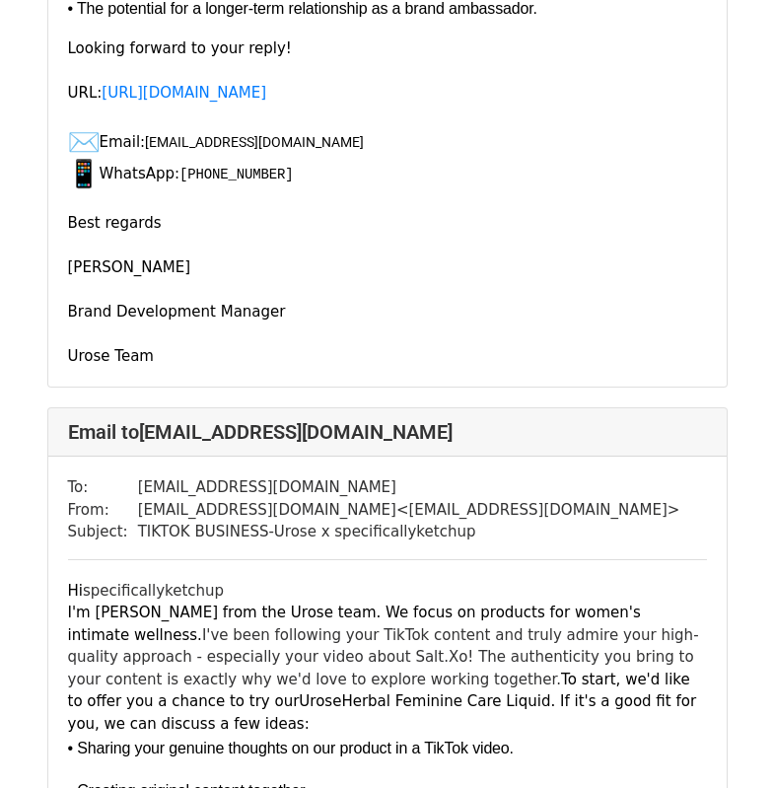
scroll to position [691, 0]
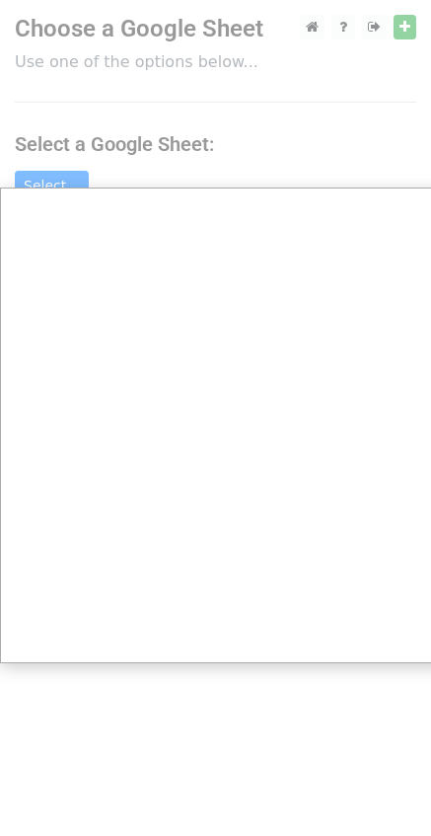
click at [246, 131] on div at bounding box center [223, 425] width 446 height 850
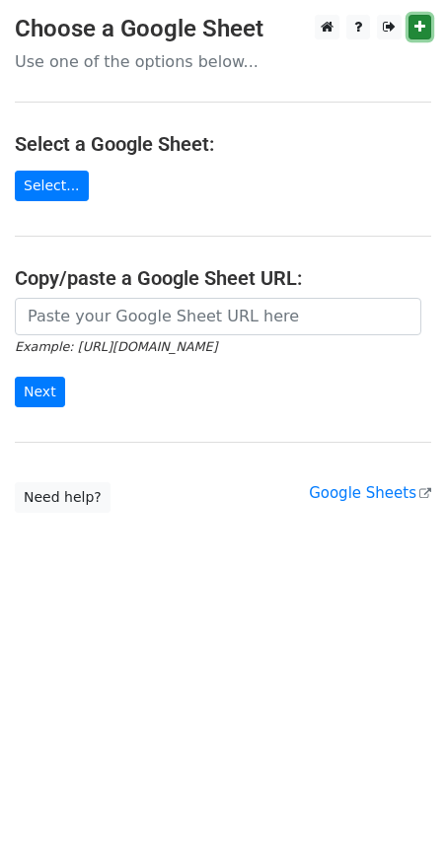
click at [421, 36] on link at bounding box center [419, 27] width 23 height 25
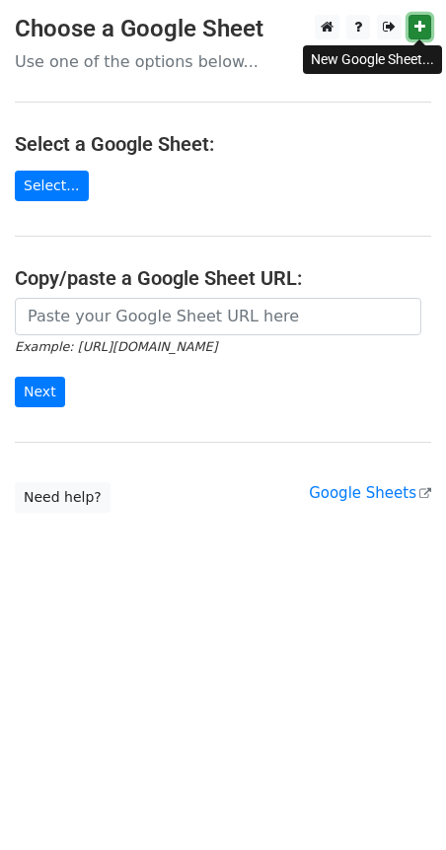
click at [420, 22] on icon at bounding box center [419, 27] width 11 height 14
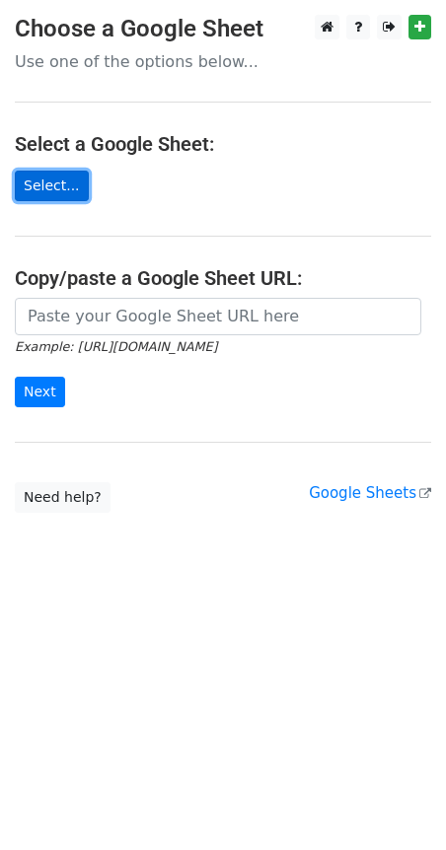
click at [50, 181] on link "Select..." at bounding box center [52, 186] width 74 height 31
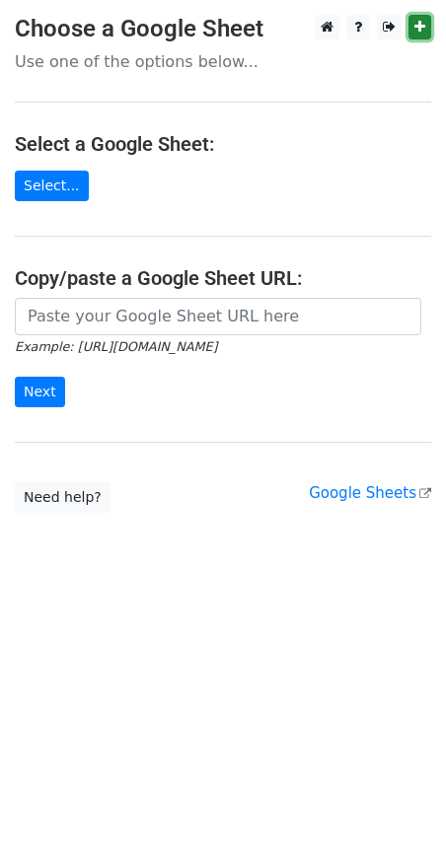
click at [420, 31] on icon at bounding box center [419, 27] width 11 height 14
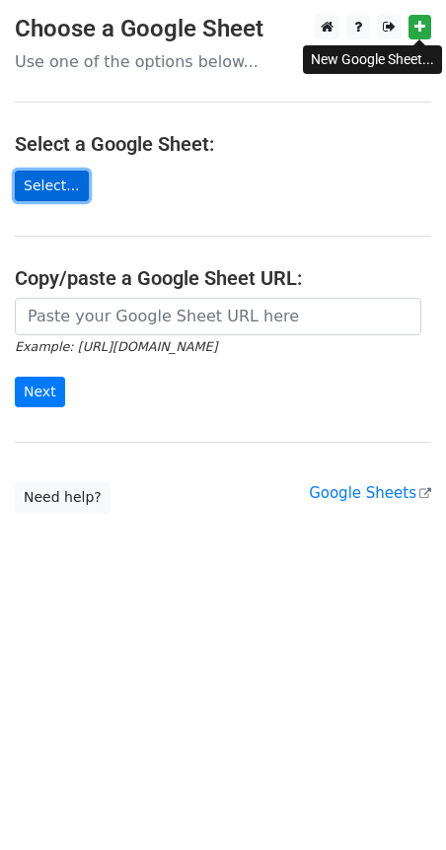
click at [62, 178] on link "Select..." at bounding box center [52, 186] width 74 height 31
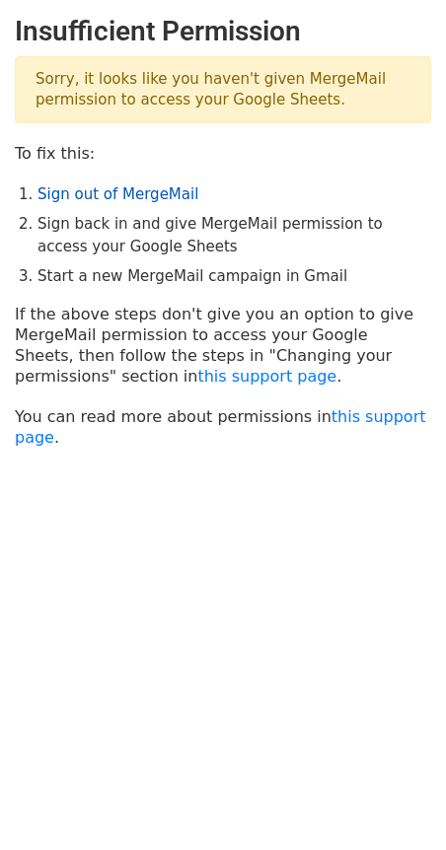
click at [115, 193] on link "Sign out of MergeMail" at bounding box center [117, 194] width 161 height 18
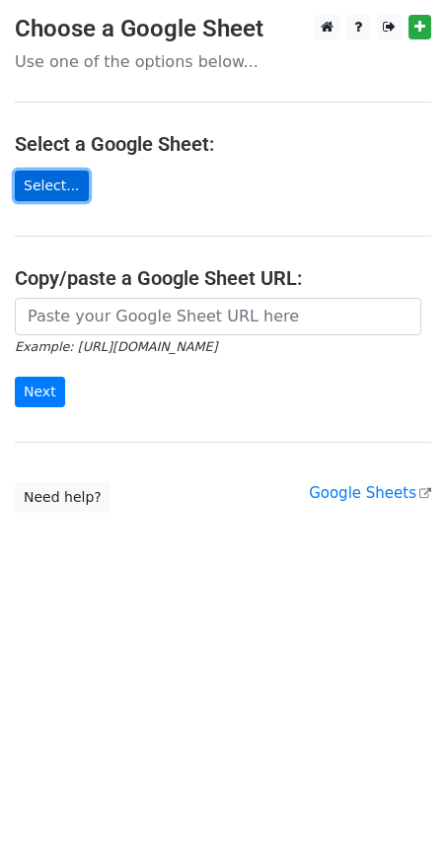
click at [62, 177] on link "Select..." at bounding box center [52, 186] width 74 height 31
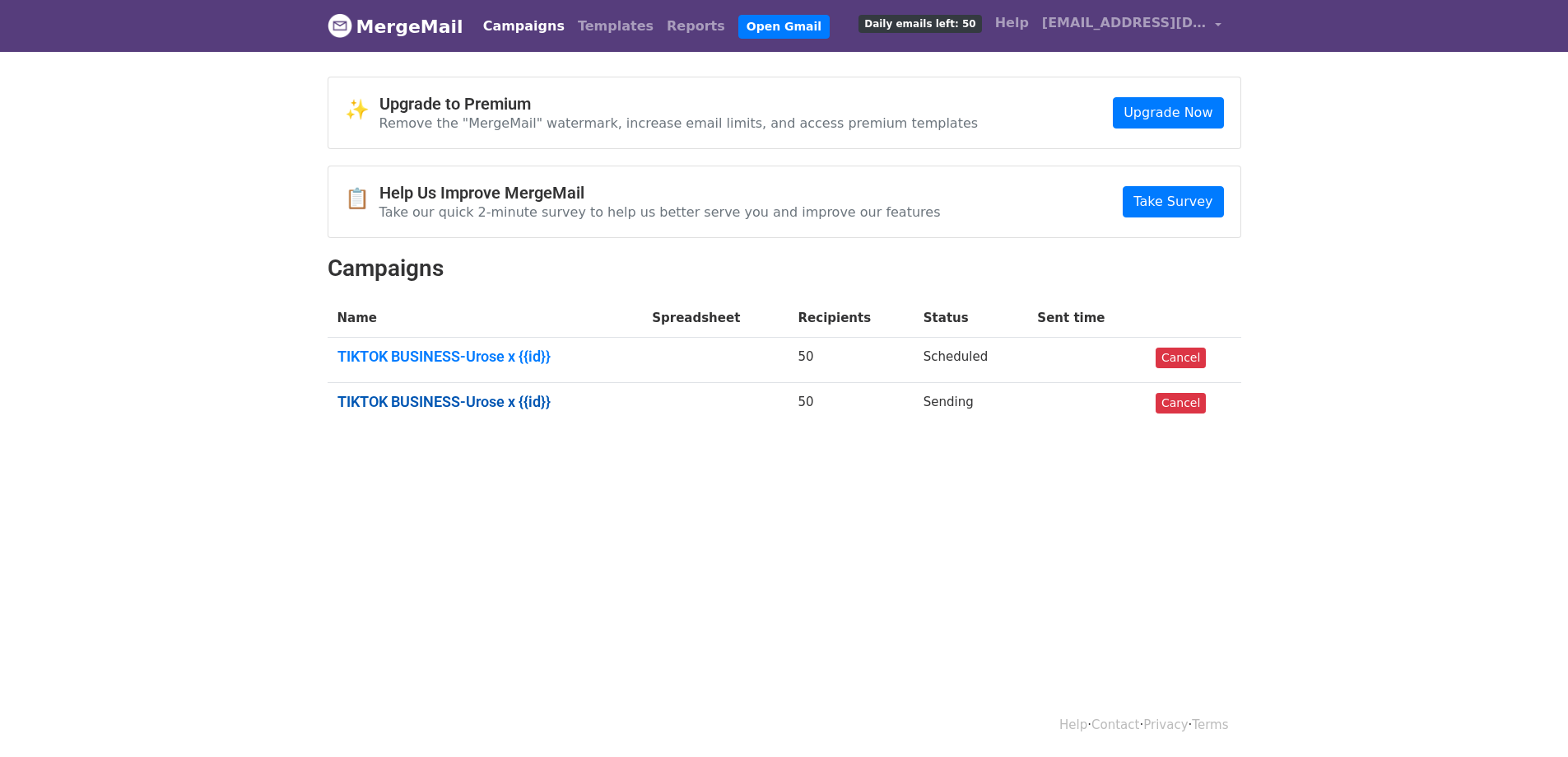
click at [502, 400] on link "TIKTOK BUSINESS-Urose x {{id}}" at bounding box center [486, 402] width 295 height 18
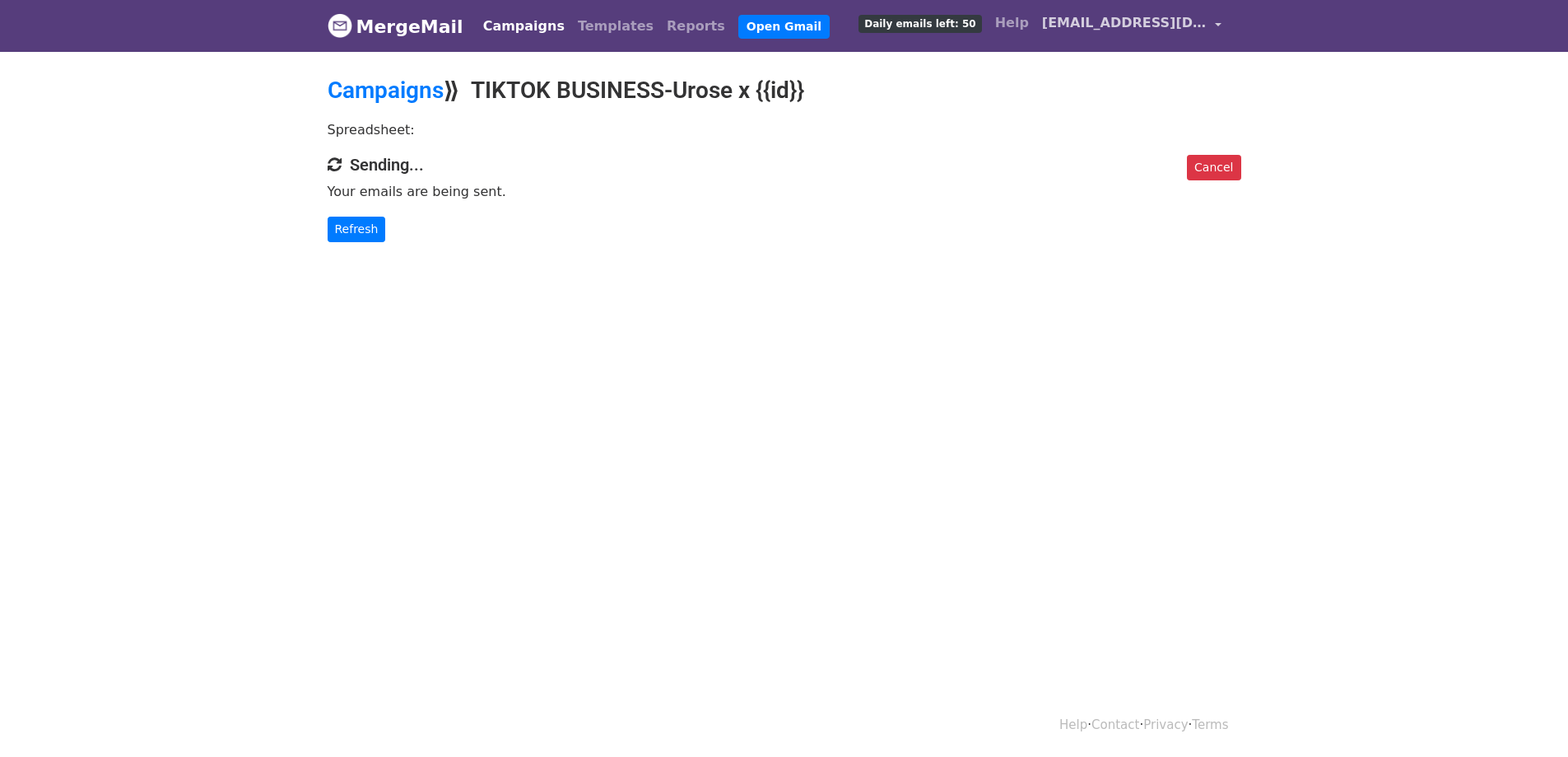
click at [1185, 27] on span "[EMAIL_ADDRESS][DOMAIN_NAME]" at bounding box center [1124, 23] width 164 height 20
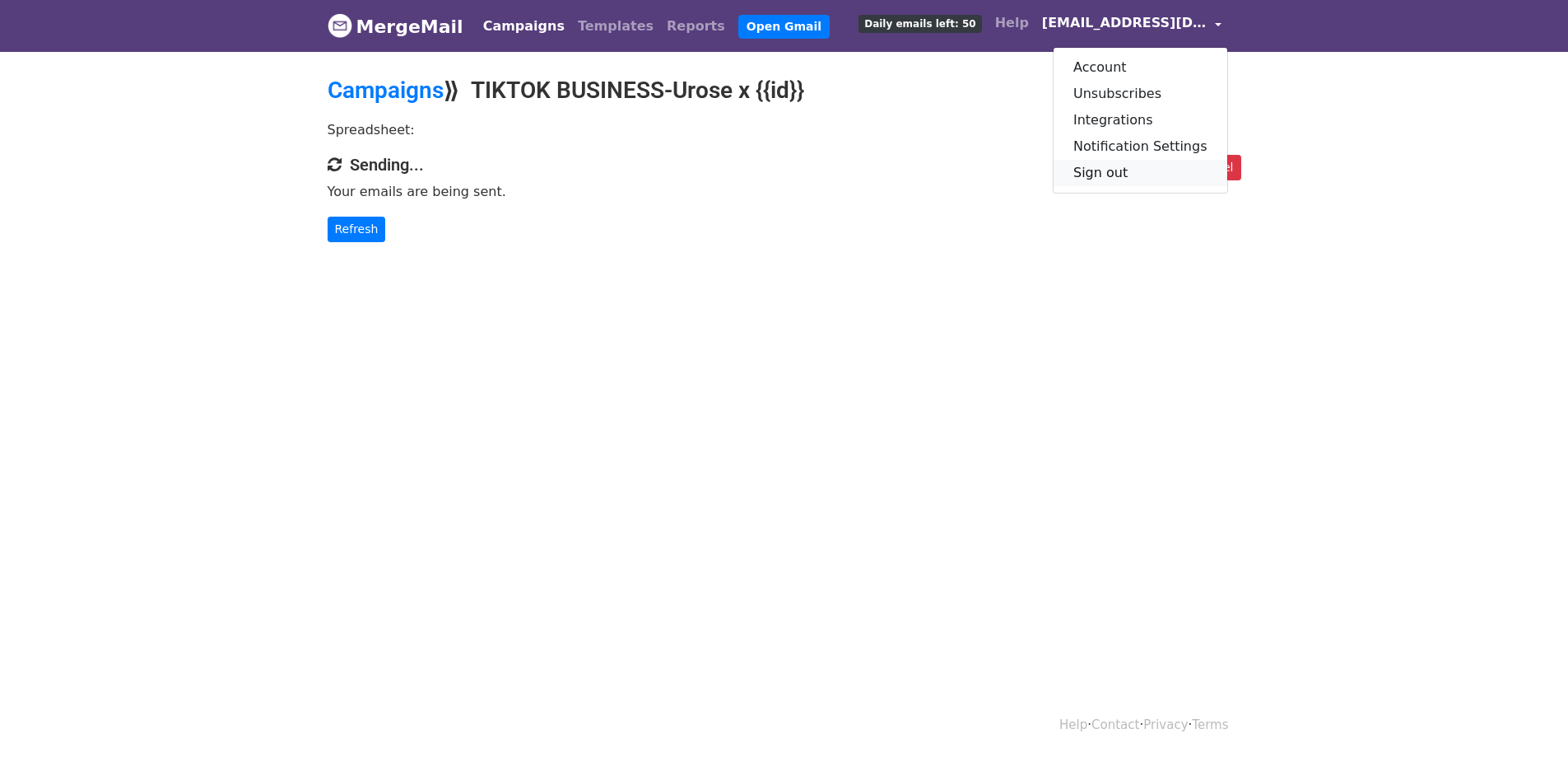
click at [1150, 166] on link "Sign out" at bounding box center [1141, 173] width 174 height 27
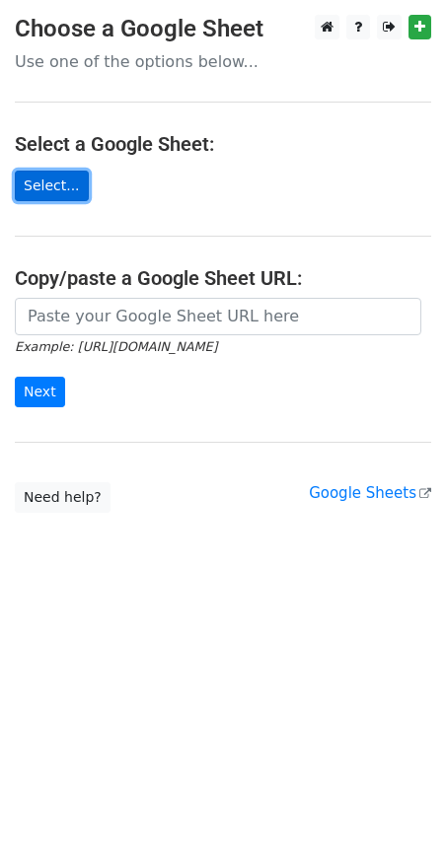
click at [82, 183] on link "Select..." at bounding box center [52, 186] width 74 height 31
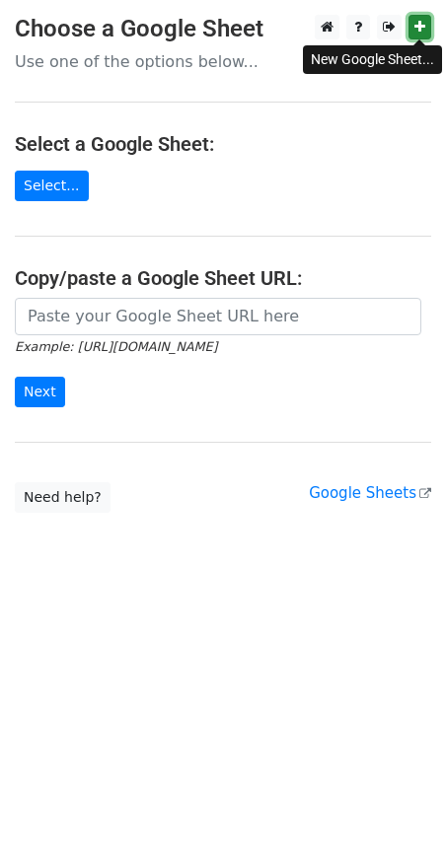
click at [415, 28] on icon at bounding box center [419, 27] width 11 height 14
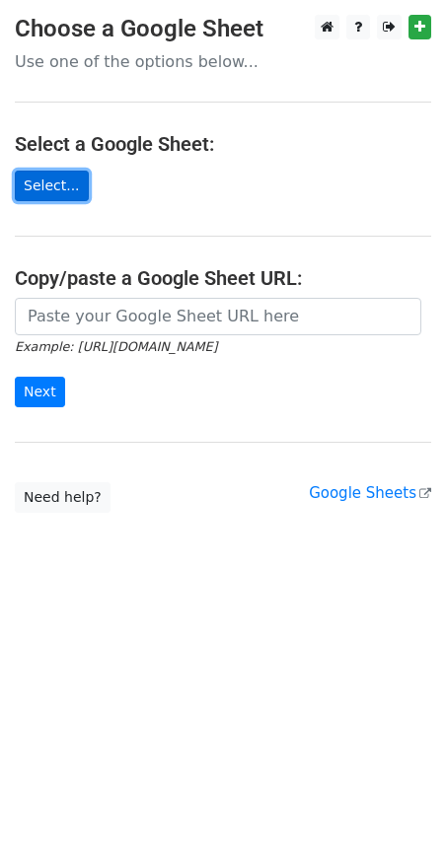
click at [58, 184] on link "Select..." at bounding box center [52, 186] width 74 height 31
click at [59, 185] on link "Select..." at bounding box center [52, 186] width 74 height 31
click at [70, 183] on link "Select..." at bounding box center [52, 186] width 74 height 31
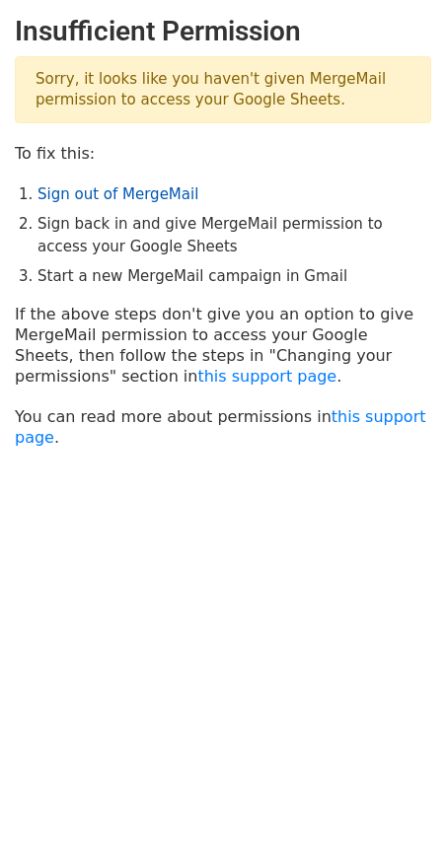
click at [161, 199] on link "Sign out of MergeMail" at bounding box center [117, 194] width 161 height 18
click at [125, 197] on link "Sign out of MergeMail" at bounding box center [117, 194] width 161 height 18
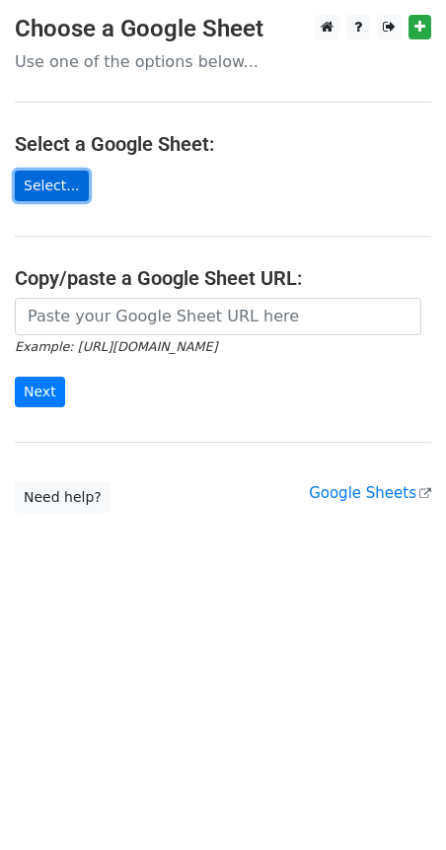
click at [29, 188] on link "Select..." at bounding box center [52, 186] width 74 height 31
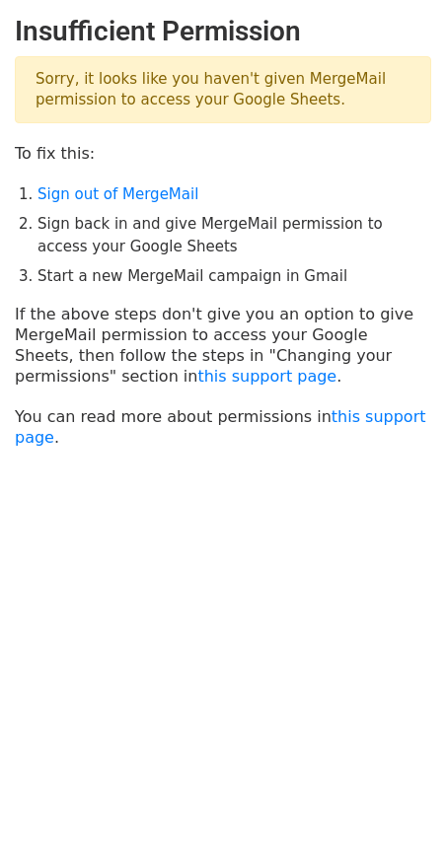
click at [26, 13] on html "Insufficient Permission Sorry, it looks like you haven't given MergeMail permis…" at bounding box center [223, 425] width 446 height 850
